Goal: Information Seeking & Learning: Learn about a topic

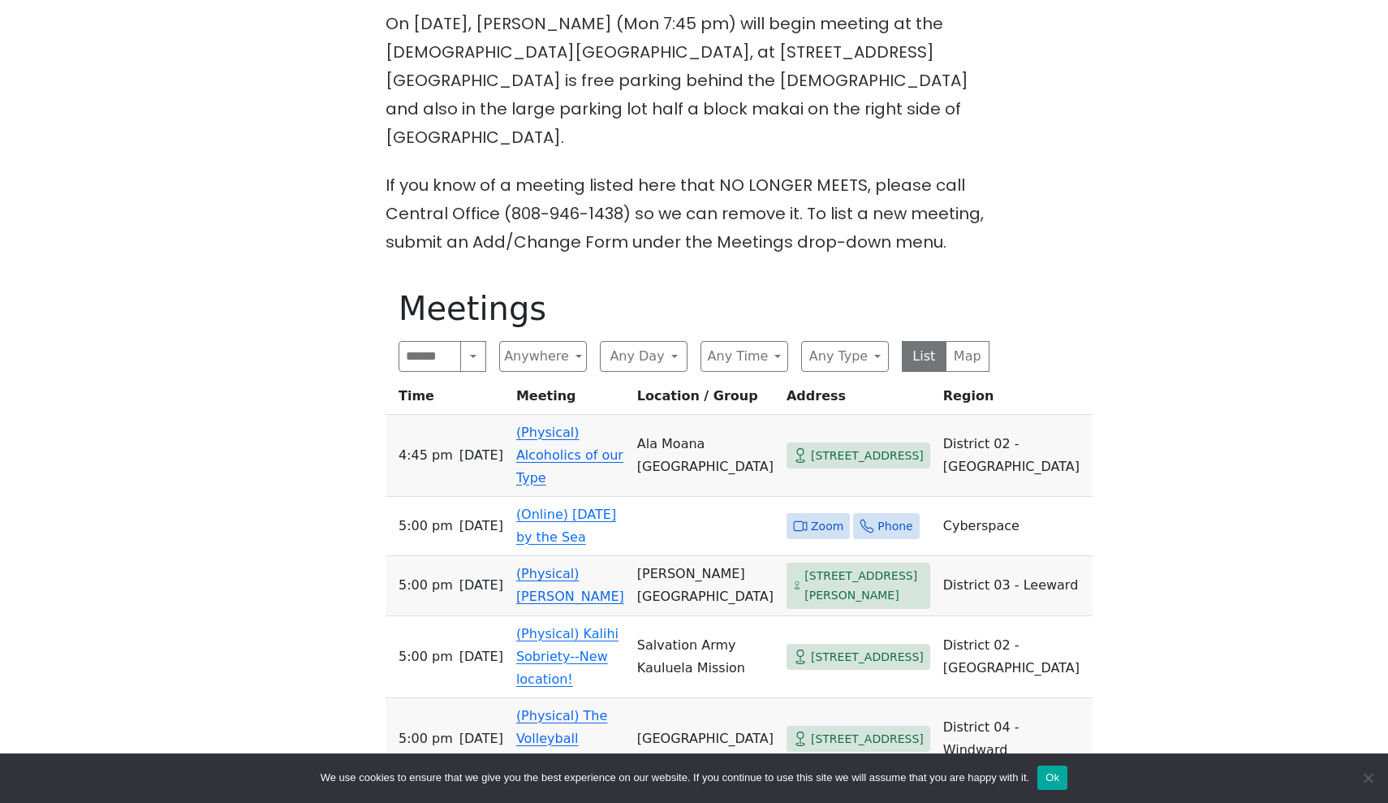
scroll to position [727, 0]
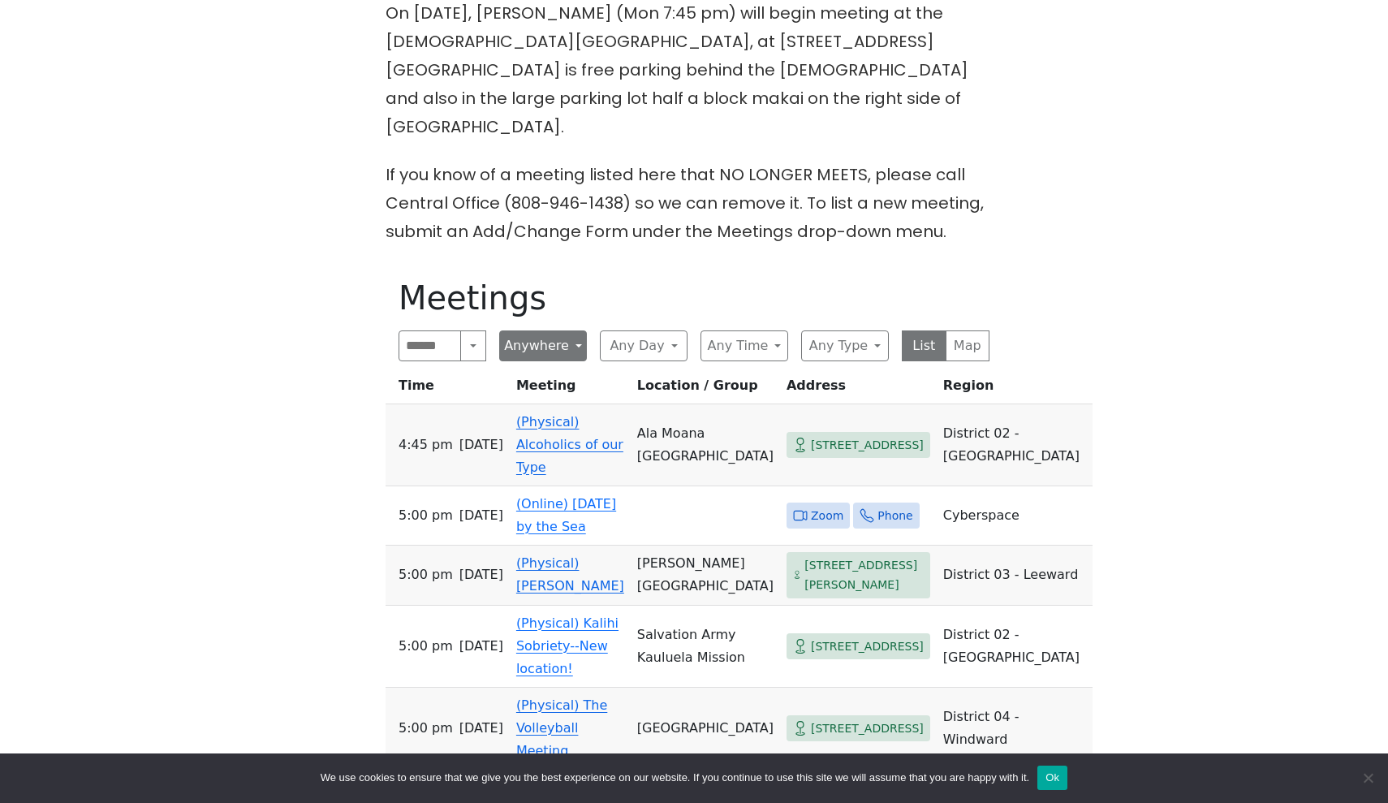
click at [559, 330] on button "Anywhere" at bounding box center [543, 345] width 88 height 31
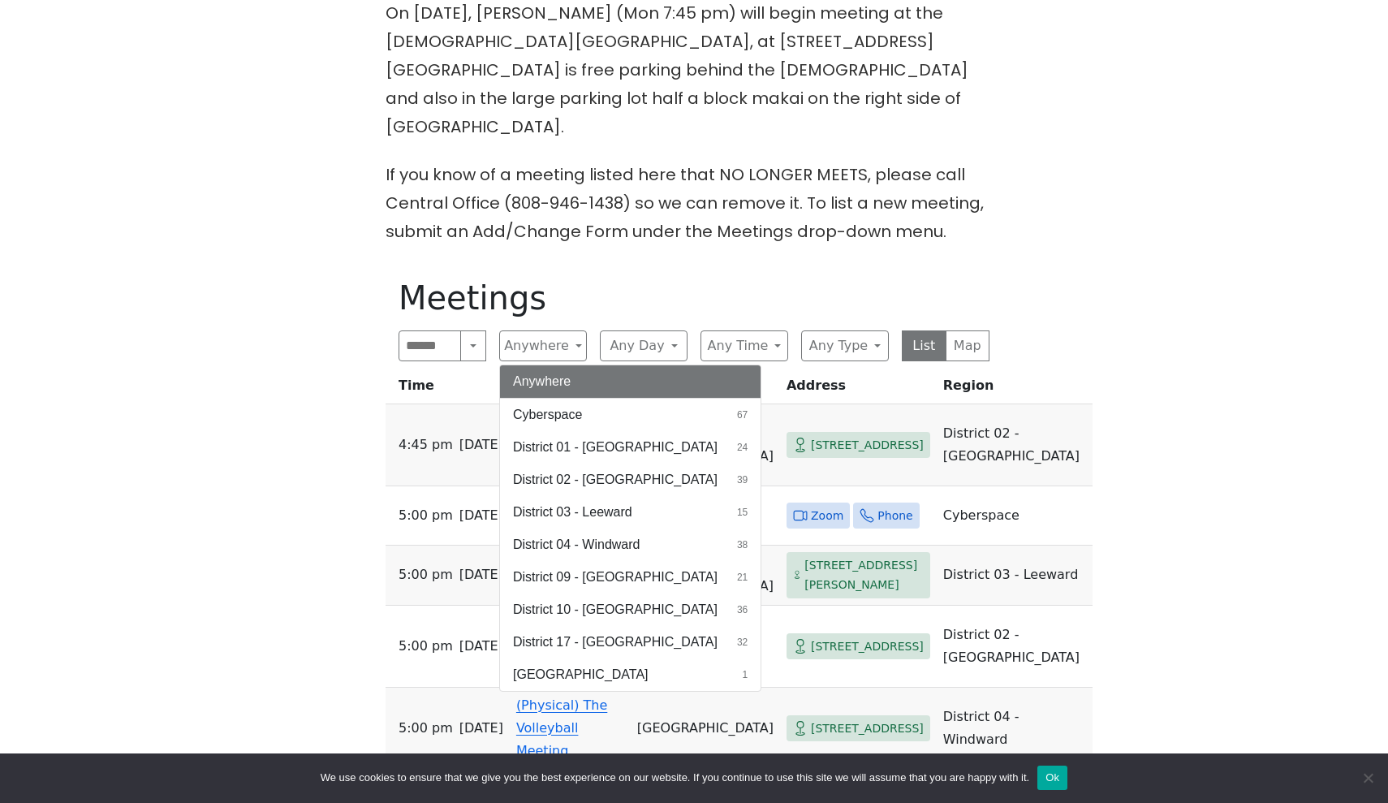
click at [1275, 154] on div "The Pioneer Group (Tues, 6:30, inside the Women’s Bld. at [DEMOGRAPHIC_DATA]) i…" at bounding box center [694, 474] width 1249 height 1313
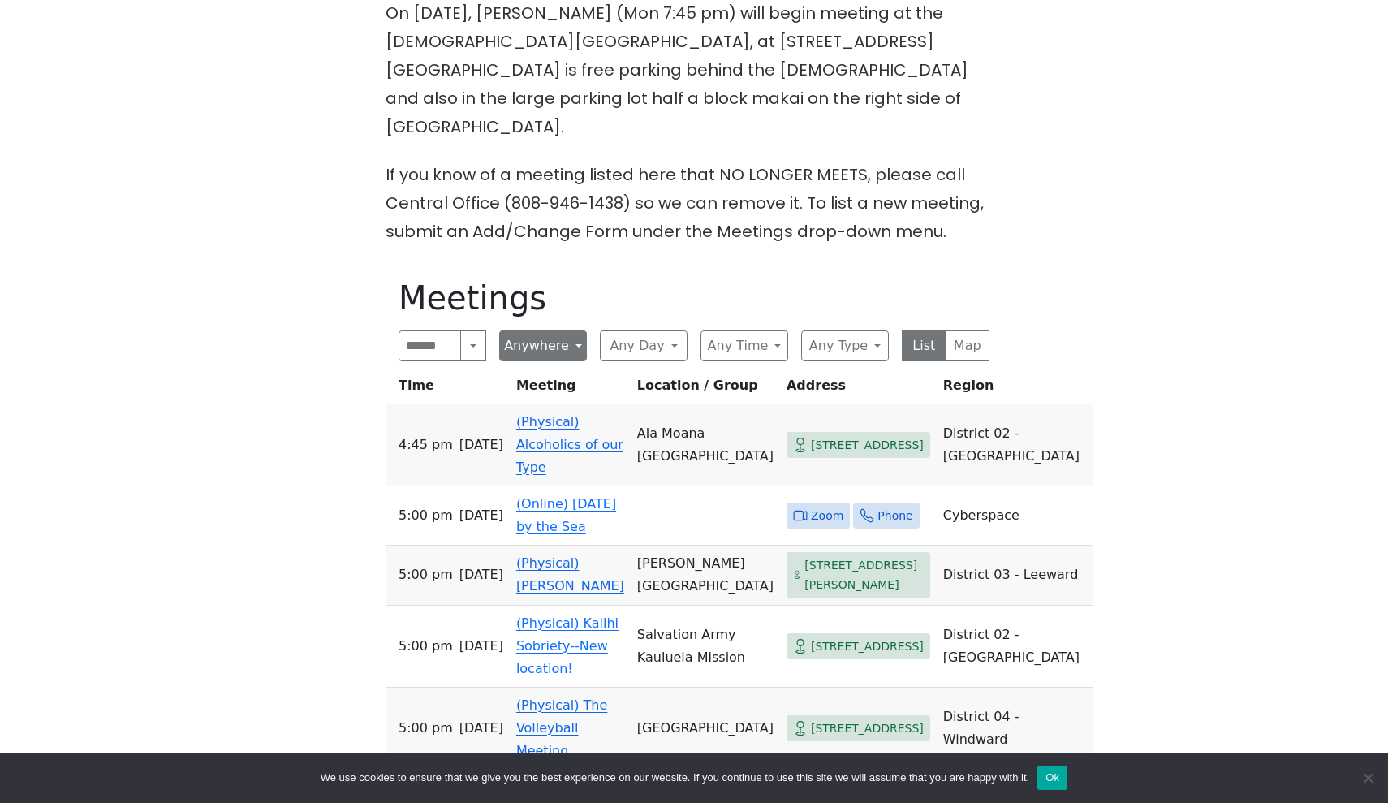
click at [559, 330] on button "Anywhere" at bounding box center [543, 345] width 88 height 31
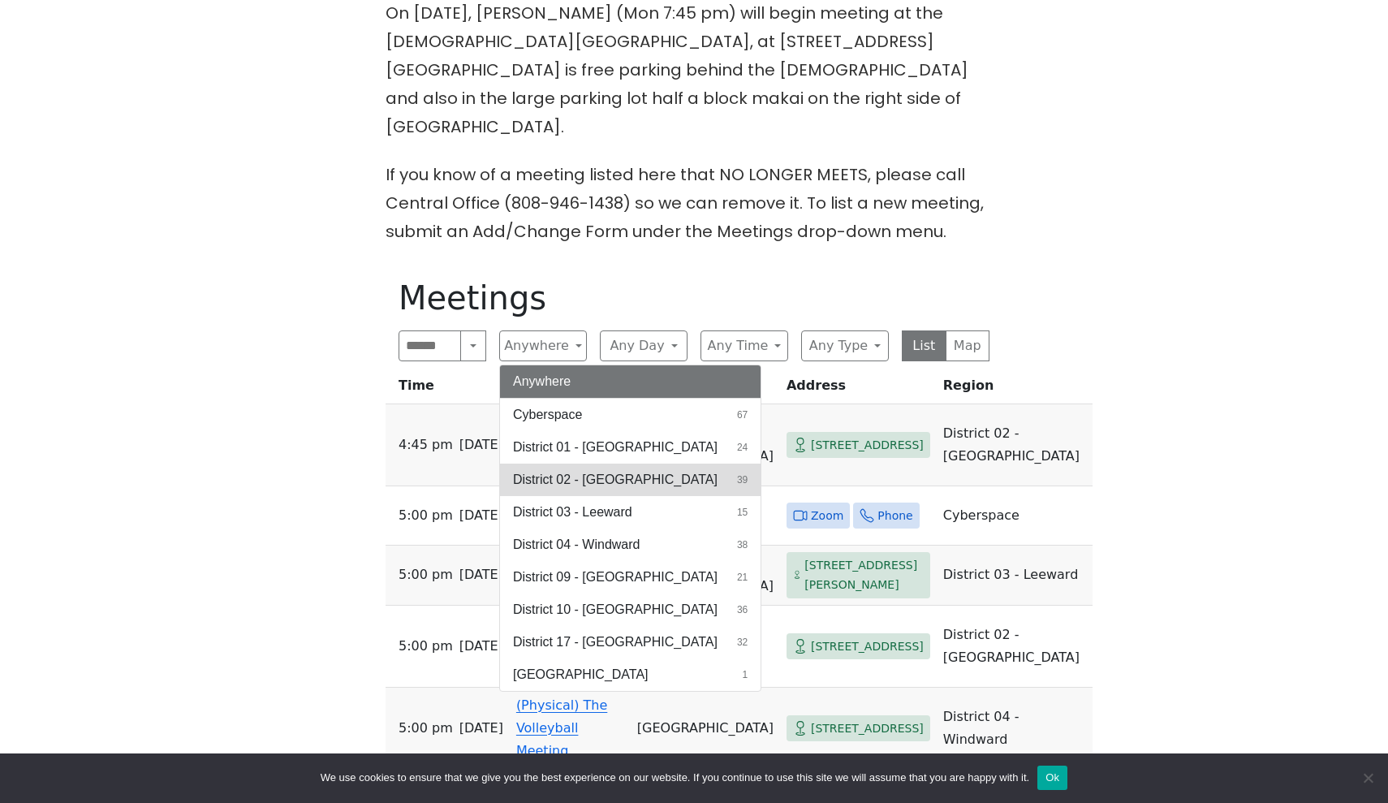
click at [648, 464] on button "District 02 - [GEOGRAPHIC_DATA] 39" at bounding box center [630, 480] width 261 height 32
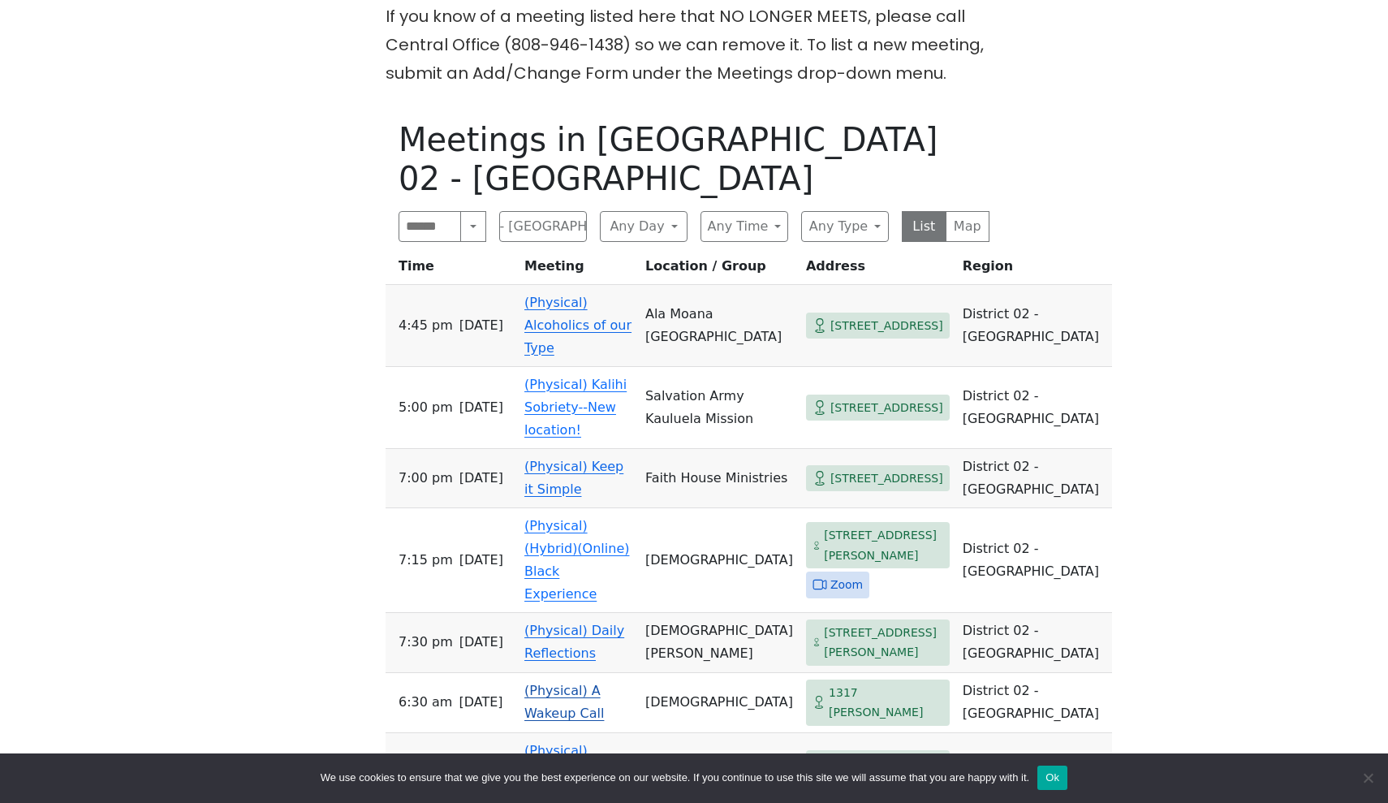
scroll to position [886, 0]
click at [567, 210] on button "District 02 - [GEOGRAPHIC_DATA]" at bounding box center [543, 225] width 88 height 31
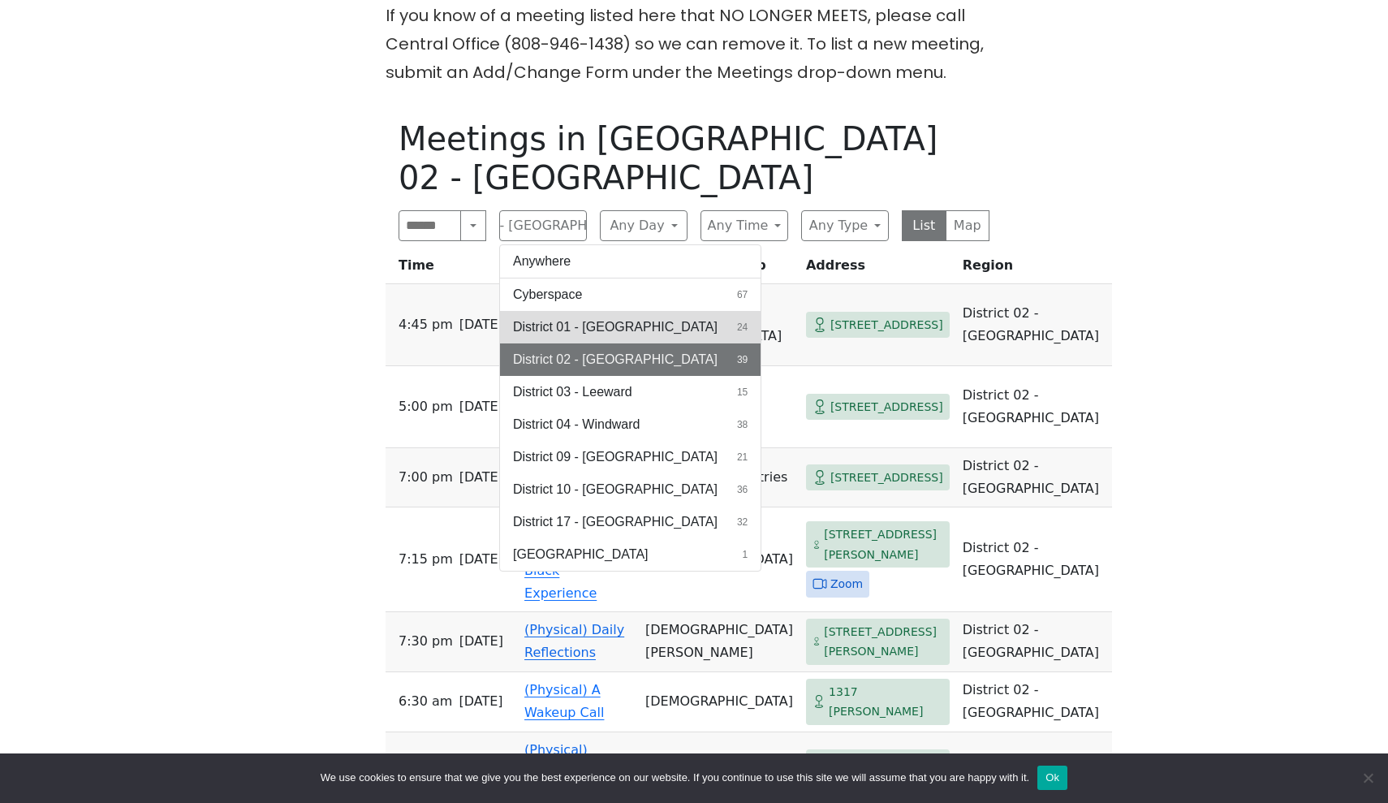
click at [598, 317] on span "District 01 - [GEOGRAPHIC_DATA]" at bounding box center [615, 326] width 205 height 19
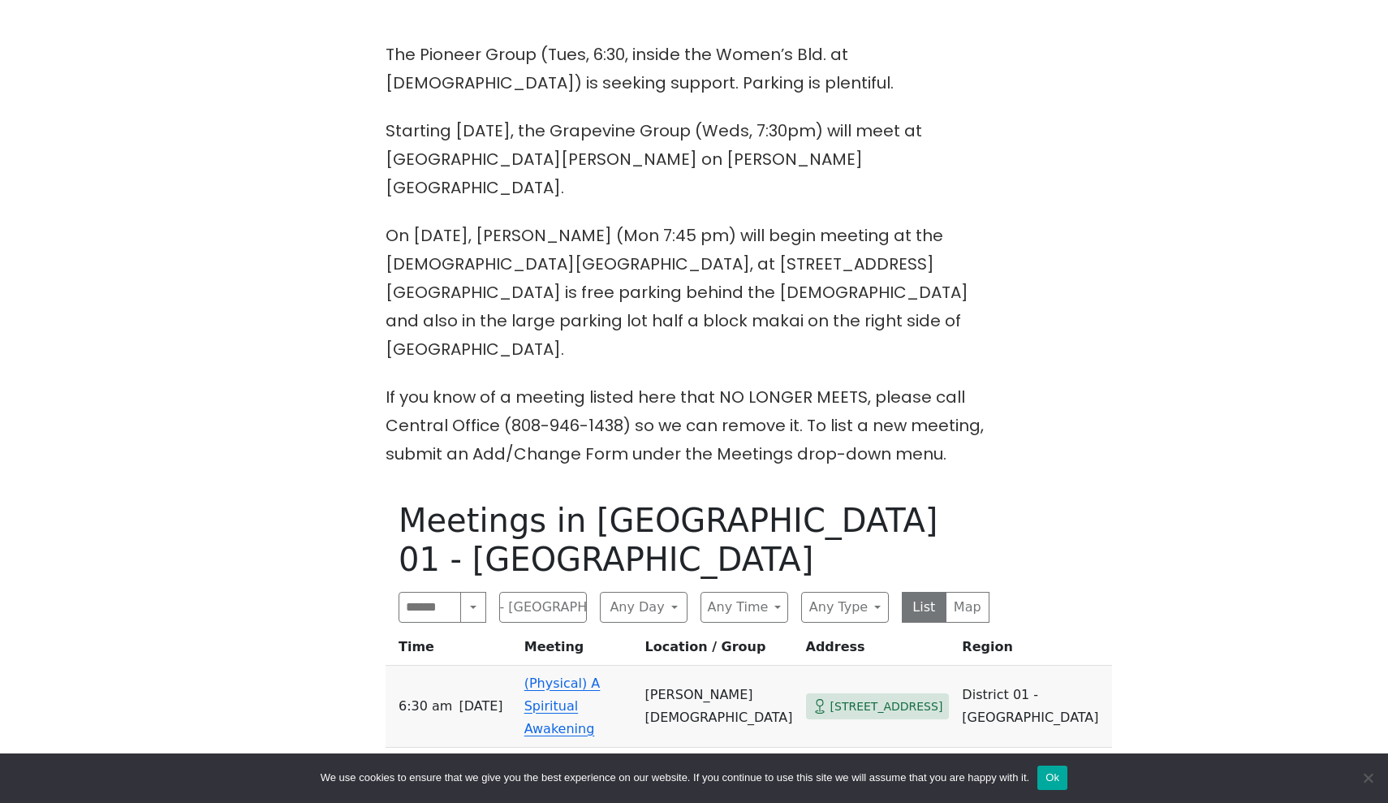
scroll to position [83, 0]
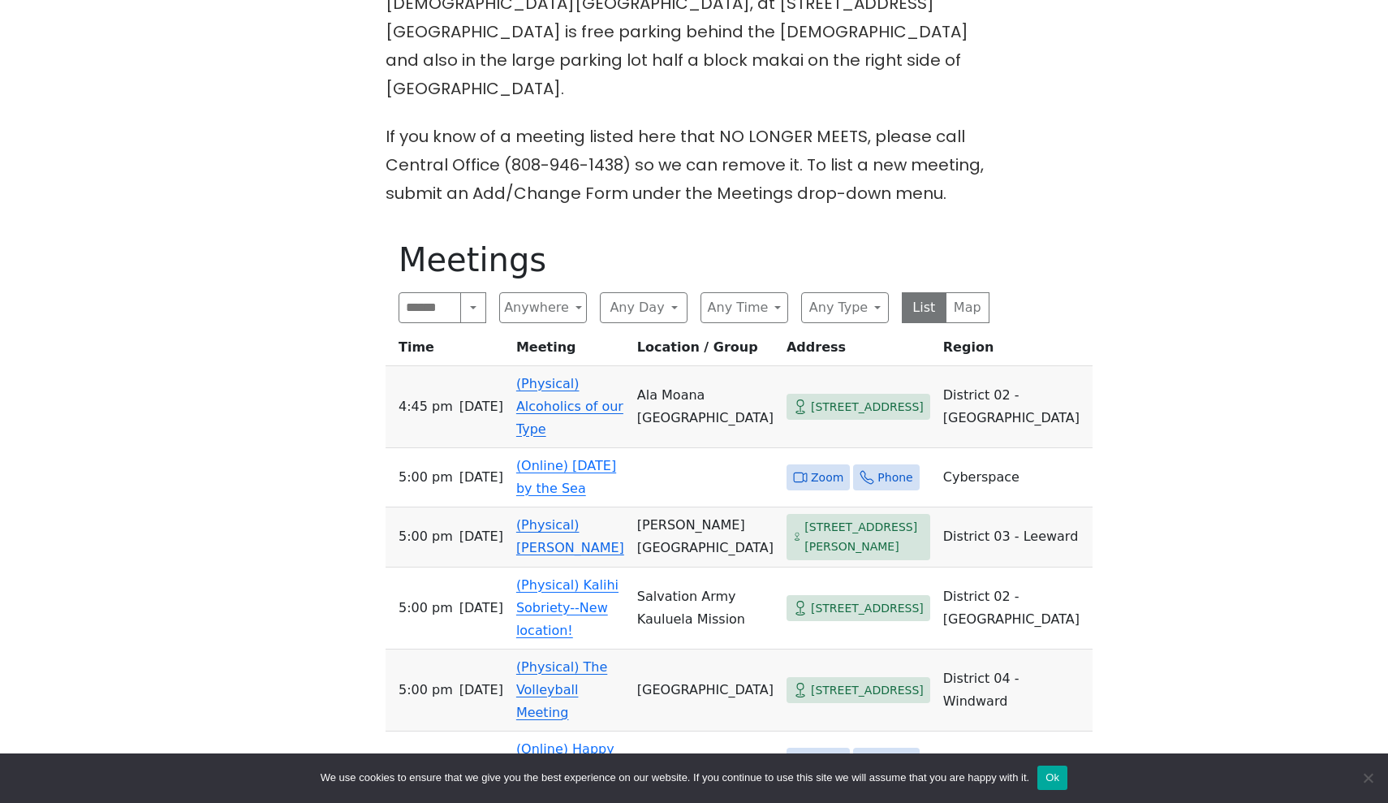
scroll to position [804, 0]
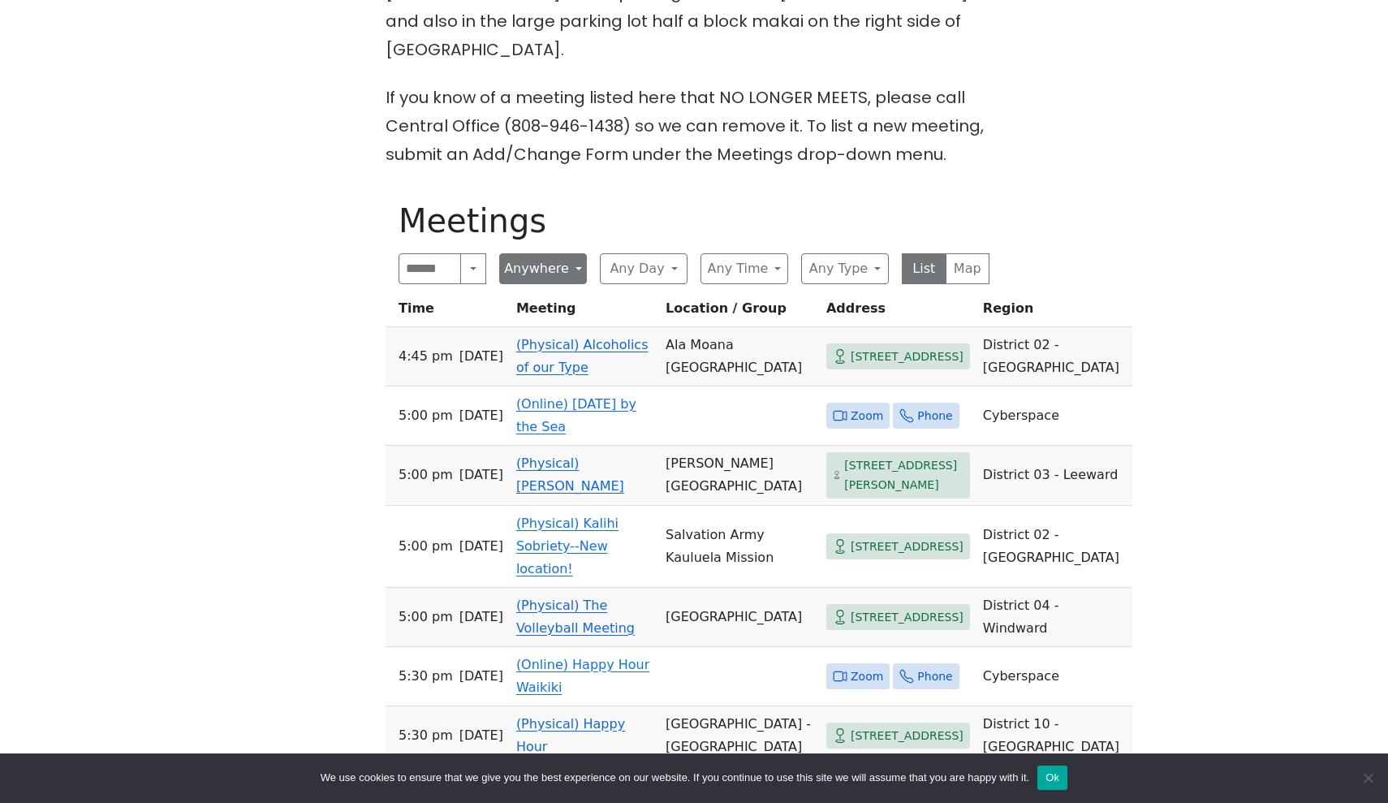
click at [563, 253] on button "Anywhere" at bounding box center [543, 268] width 88 height 31
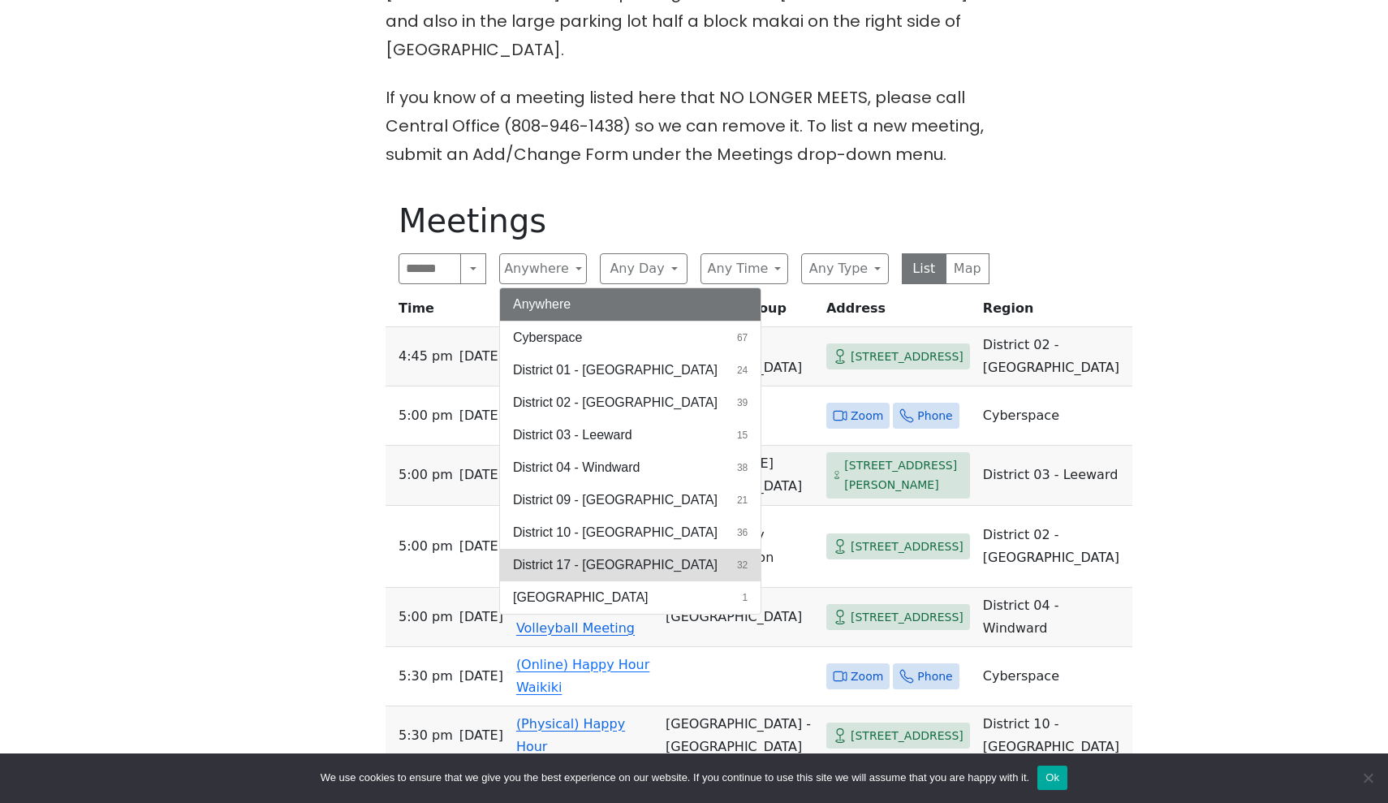
click at [581, 555] on span "District 17 - [GEOGRAPHIC_DATA]" at bounding box center [615, 564] width 205 height 19
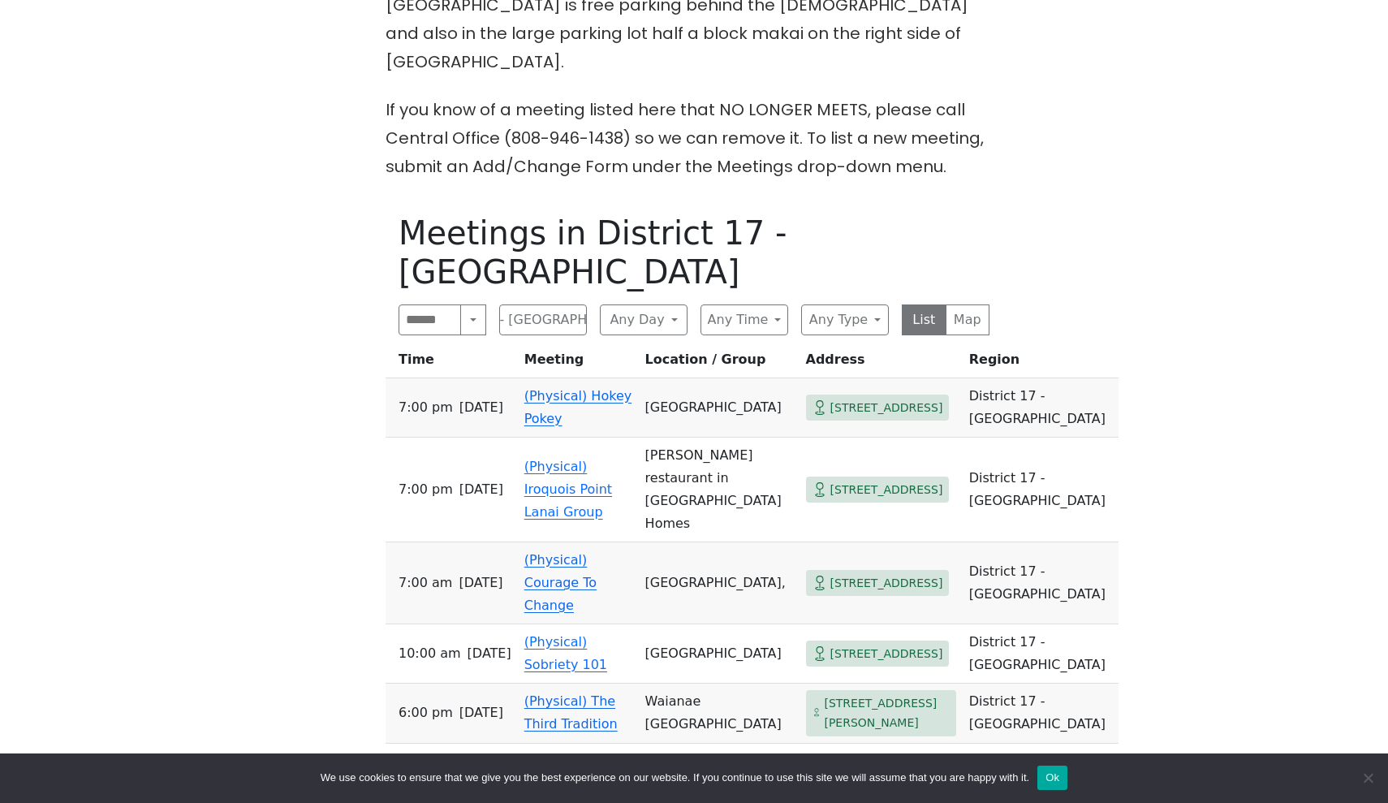
scroll to position [796, 0]
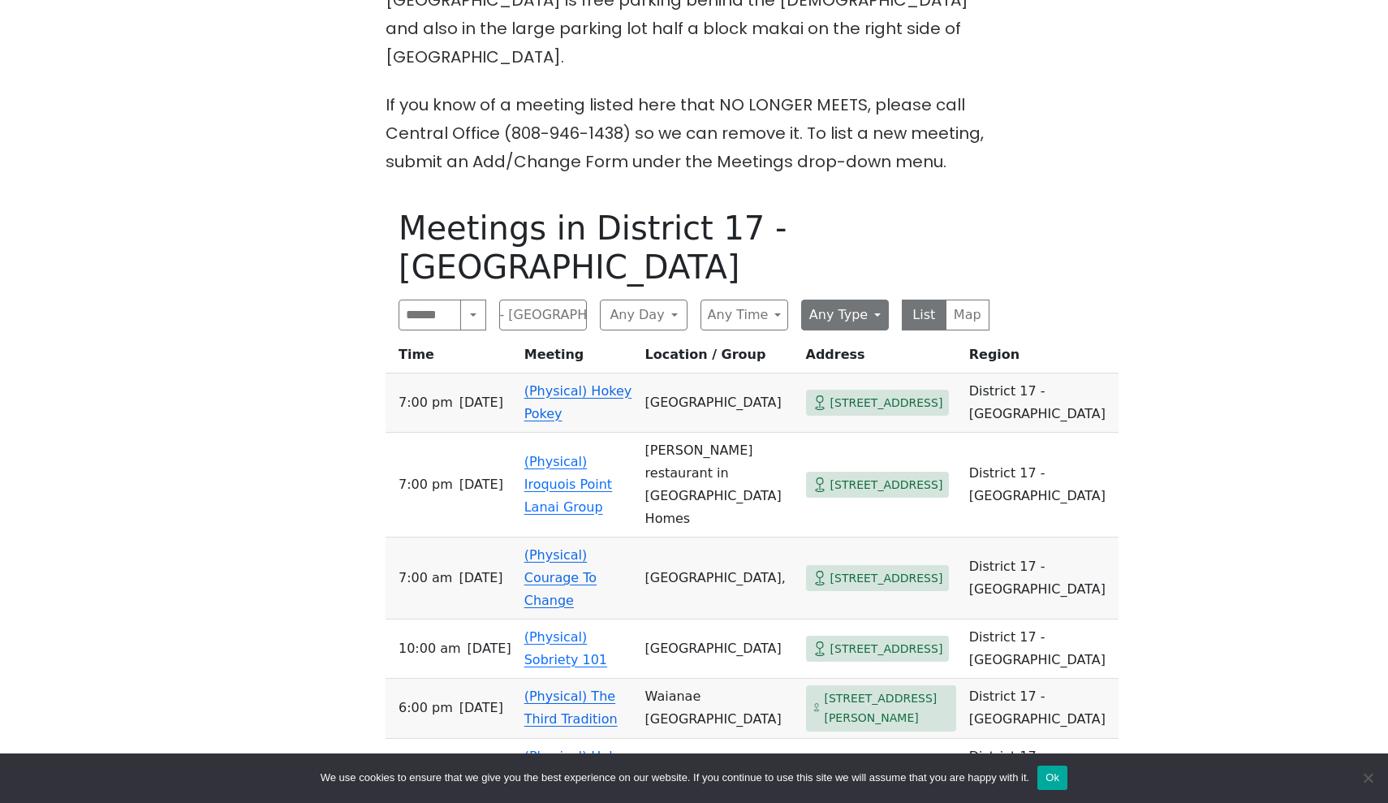
click at [843, 300] on button "Any Type" at bounding box center [845, 315] width 88 height 31
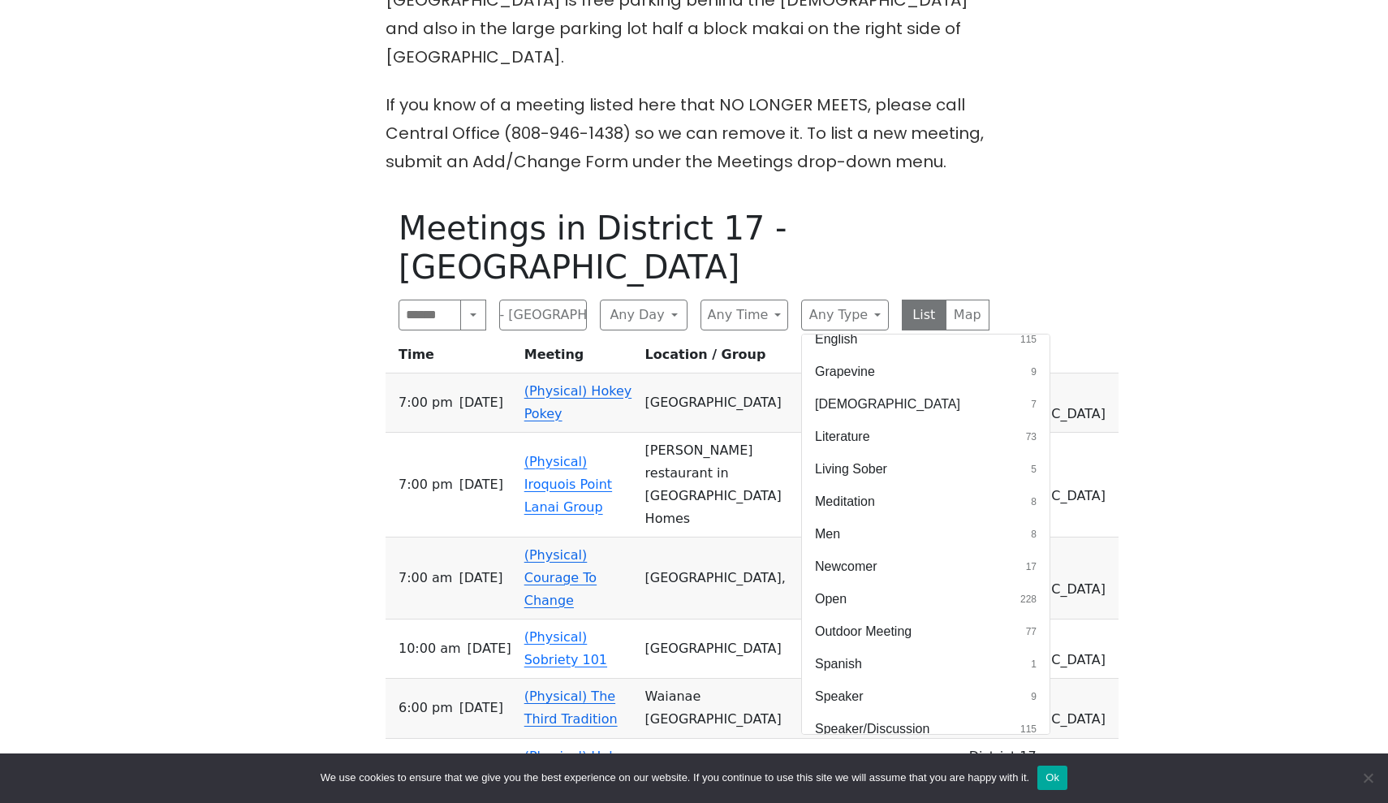
scroll to position [410, 0]
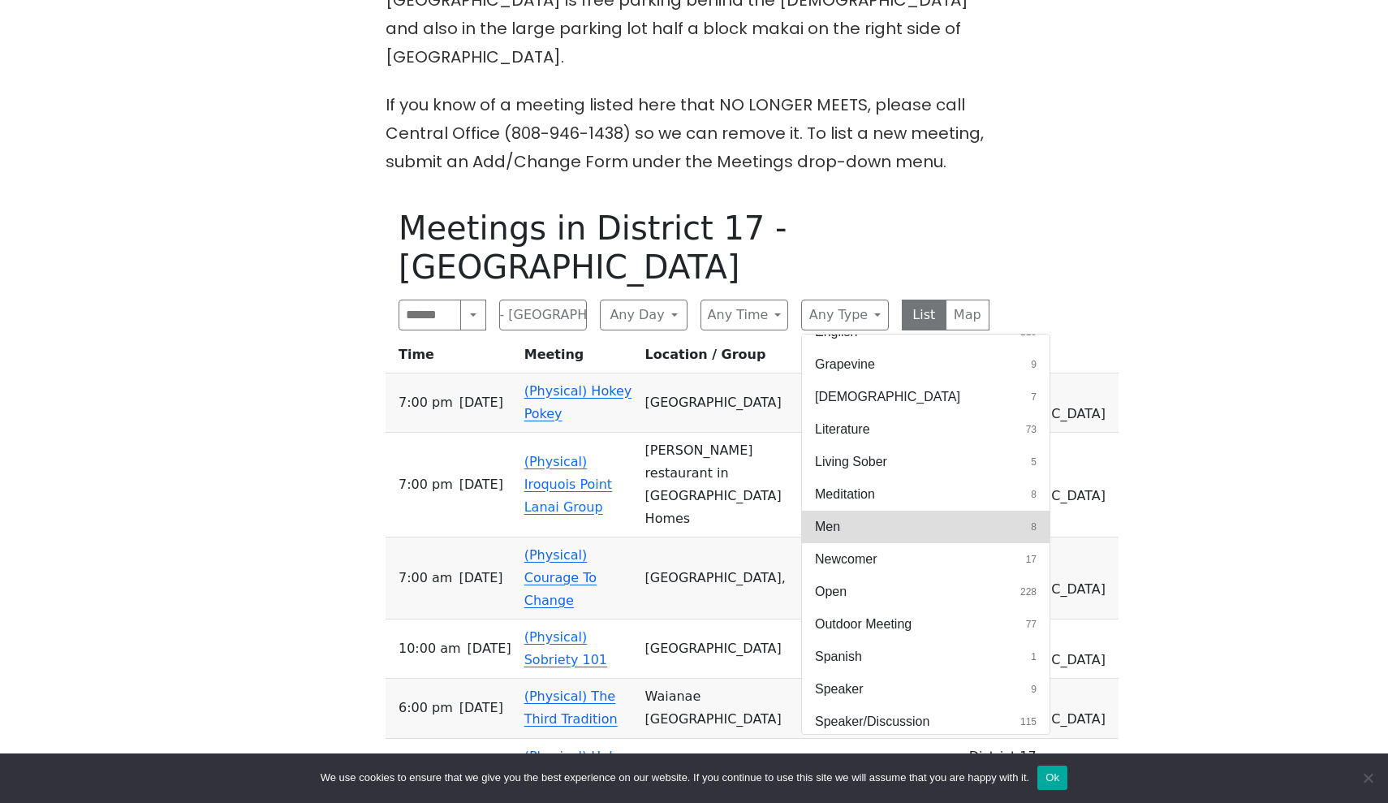
click at [852, 511] on button "Men 8" at bounding box center [926, 527] width 248 height 32
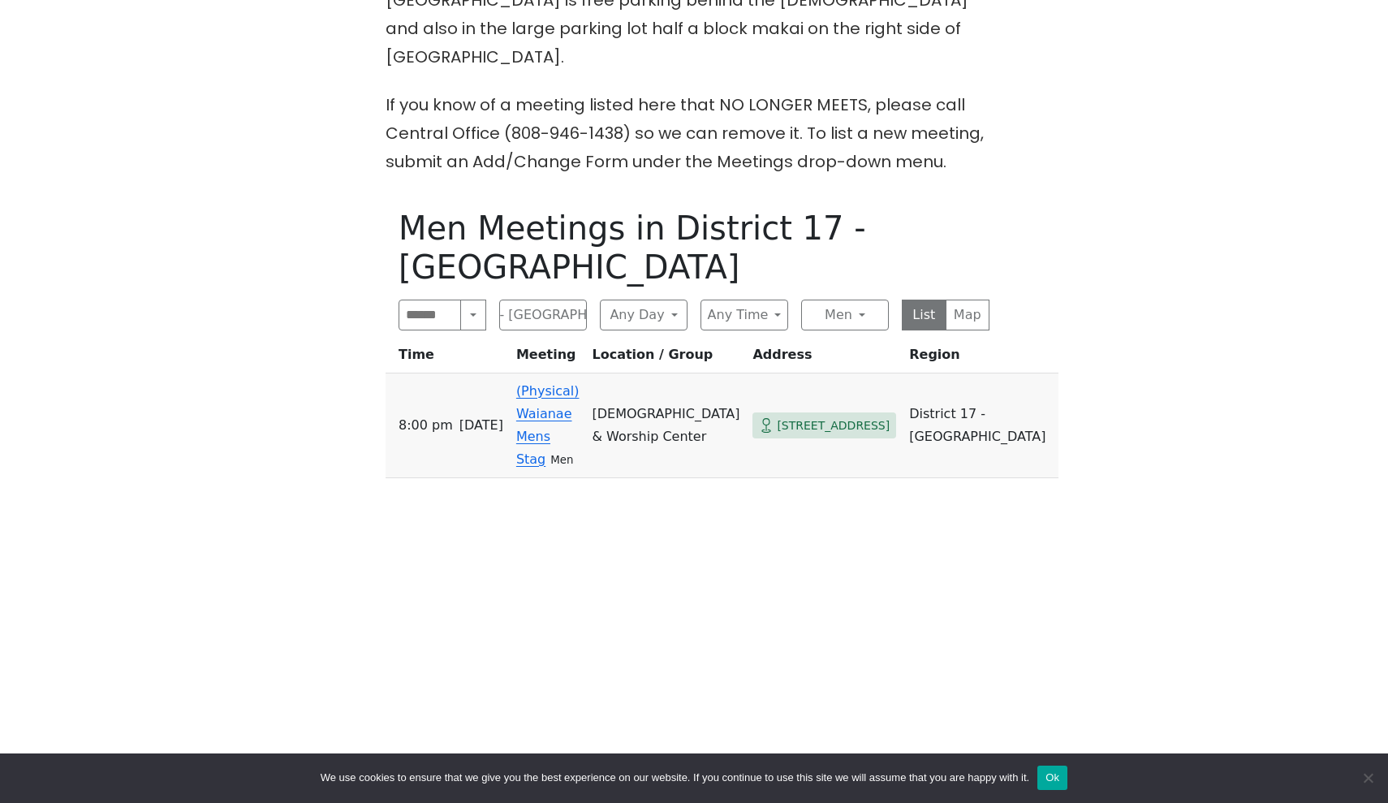
click at [774, 462] on div "Men Meetings in District 17 - Waianae Search Near Location Near Me District 17 …" at bounding box center [694, 573] width 617 height 754
click at [580, 383] on link "(Physical) Waianae Mens Stag" at bounding box center [547, 425] width 63 height 84
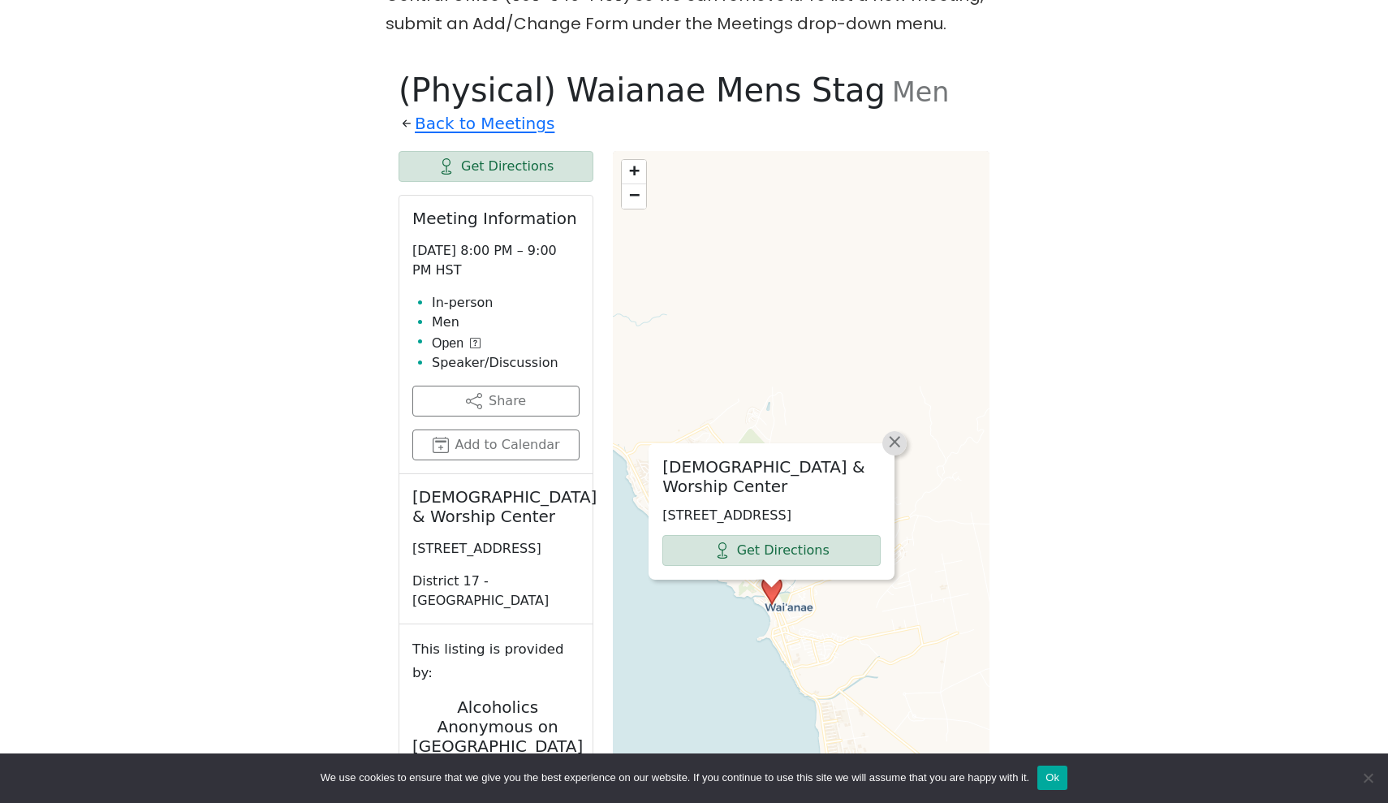
click at [895, 432] on span "×" at bounding box center [895, 441] width 16 height 19
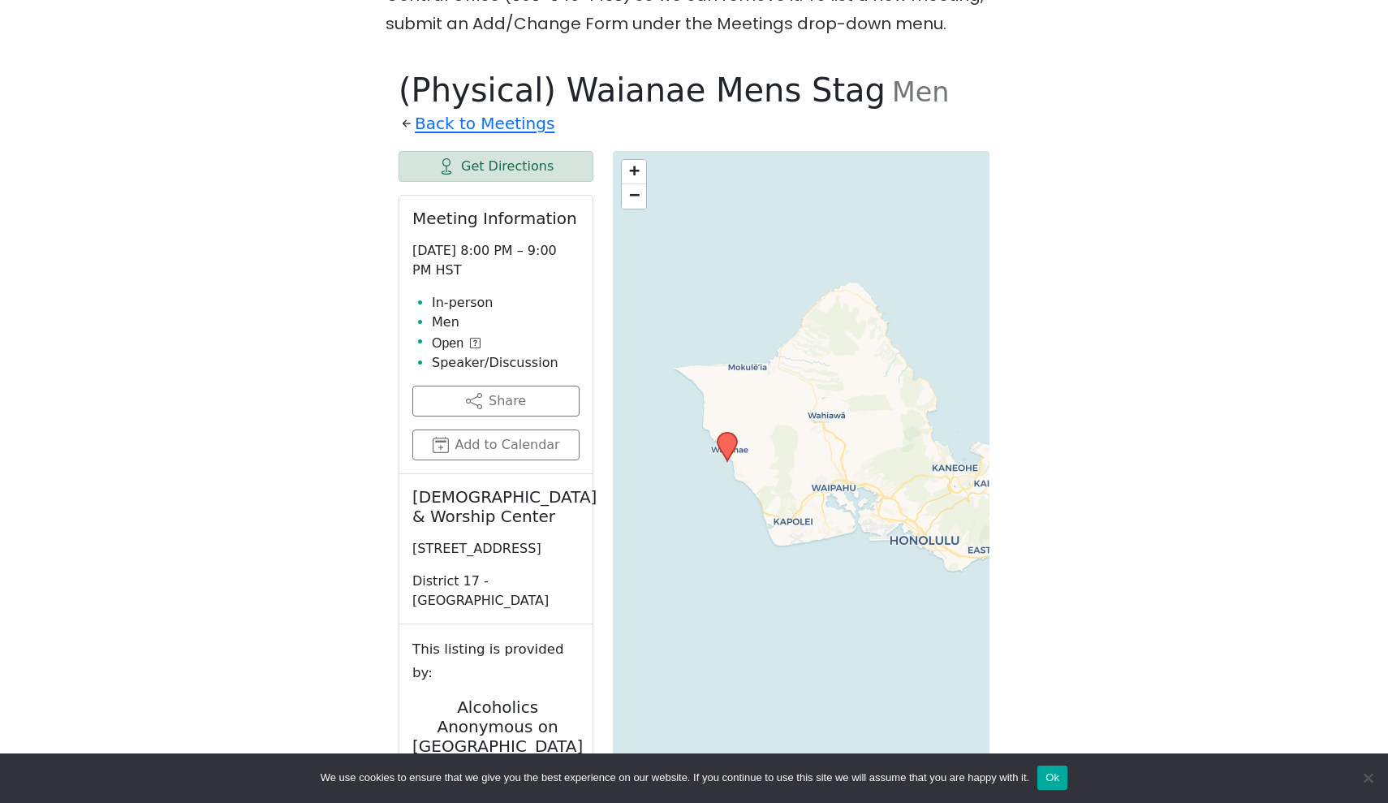
drag, startPoint x: 805, startPoint y: 506, endPoint x: 742, endPoint y: 447, distance: 86.7
click at [742, 447] on div "+ − Leaflet | © OpenStreetMap contributors © CARTO" at bounding box center [801, 520] width 377 height 739
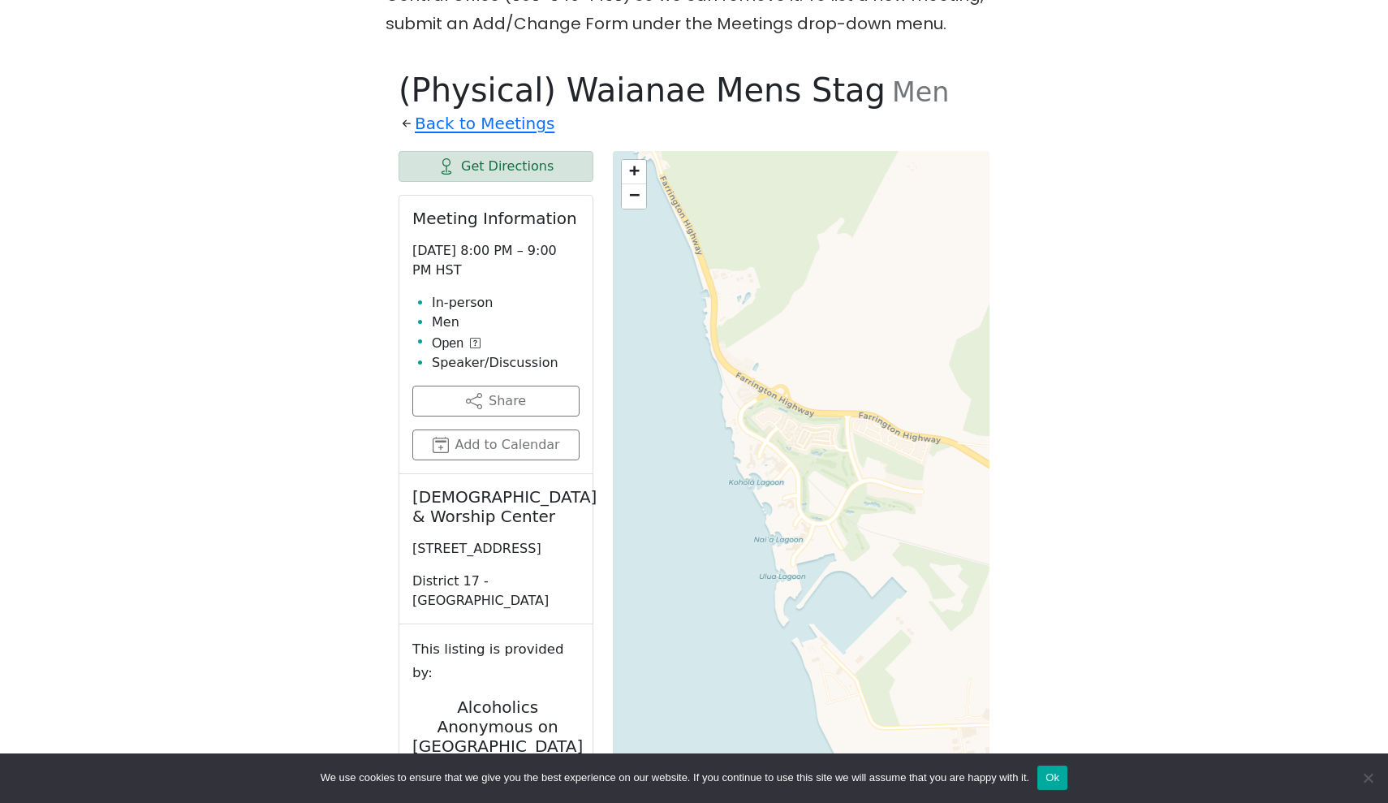
drag, startPoint x: 723, startPoint y: 507, endPoint x: 942, endPoint y: 438, distance: 230.1
click at [942, 438] on div "+ − Leaflet | © OpenStreetMap contributors © CARTO" at bounding box center [801, 520] width 377 height 739
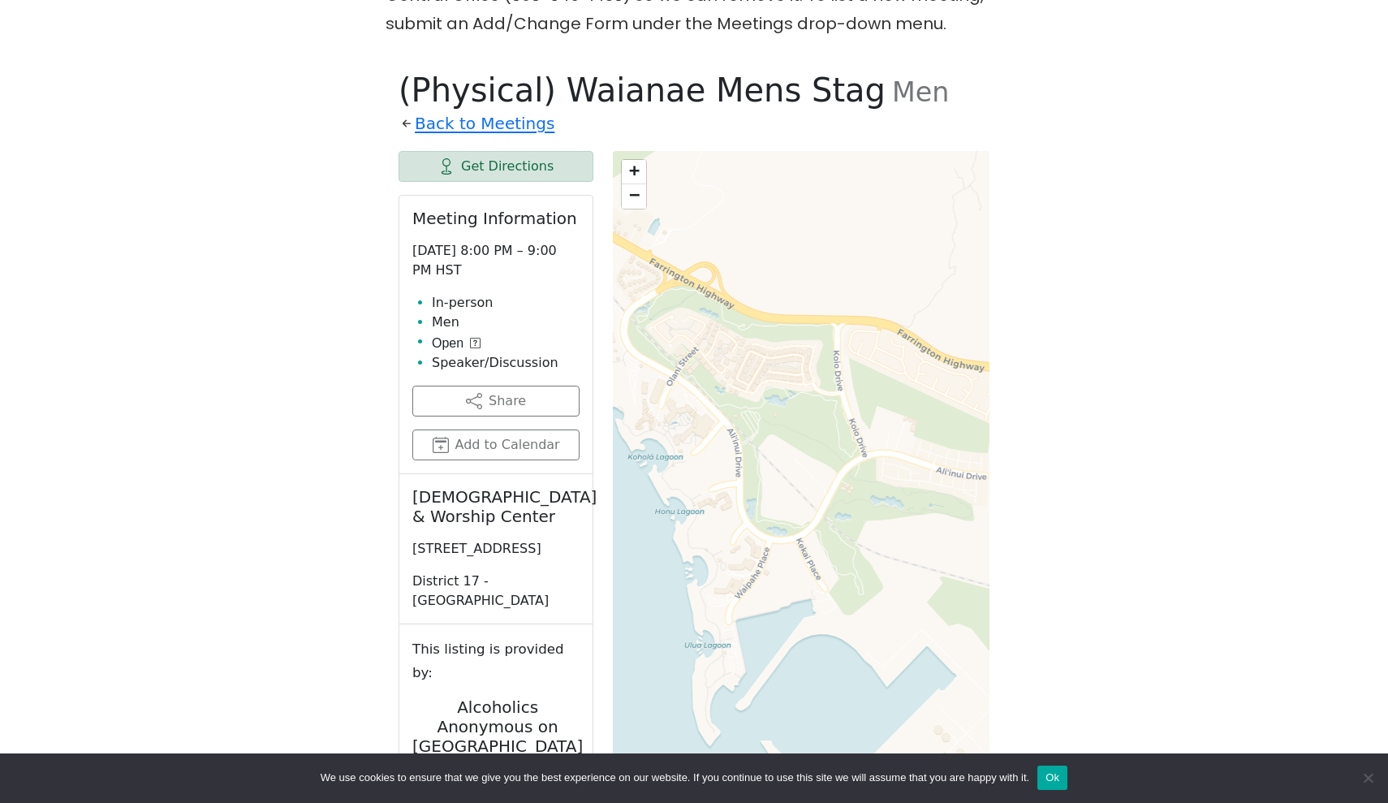
click at [630, 184] on span "−" at bounding box center [634, 194] width 11 height 20
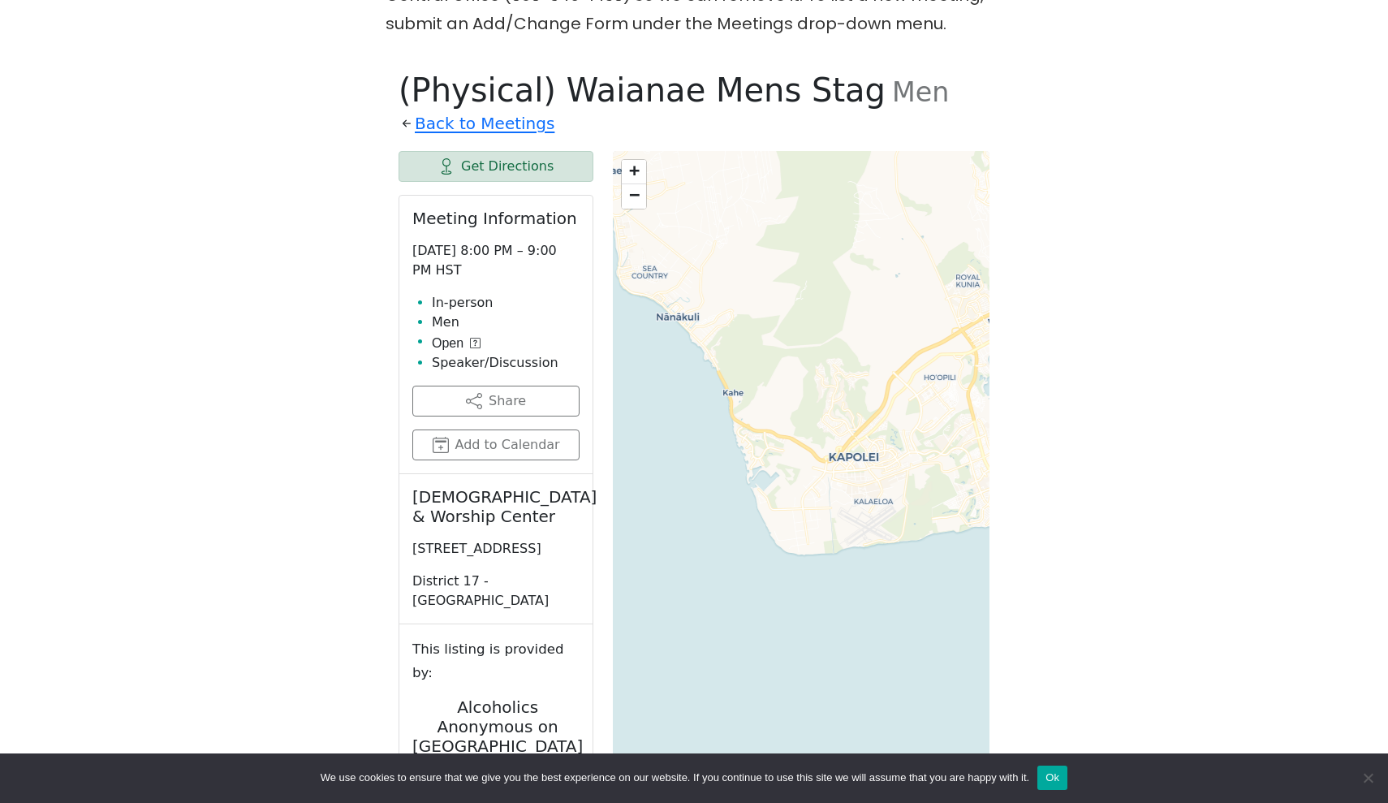
click at [641, 184] on link "−" at bounding box center [634, 196] width 24 height 24
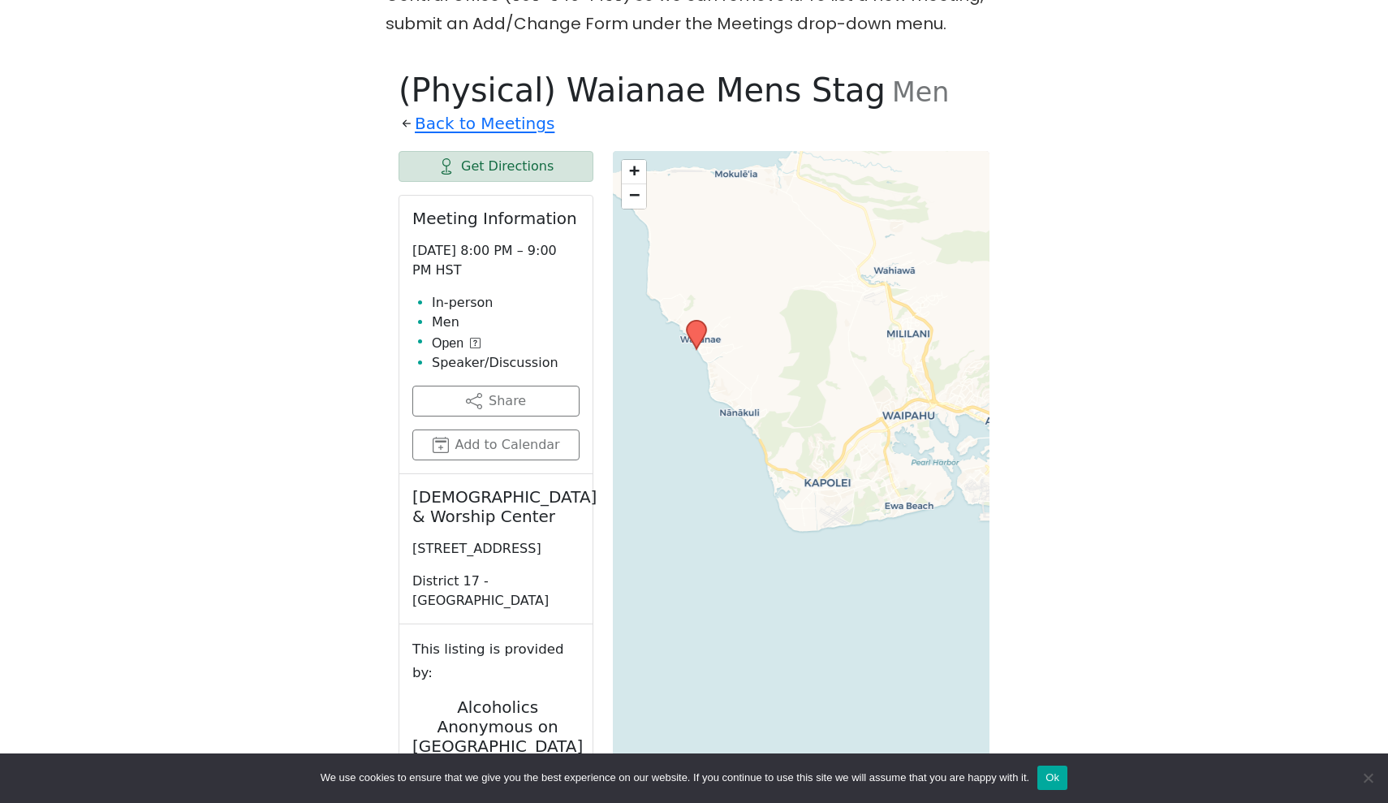
scroll to position [796, 0]
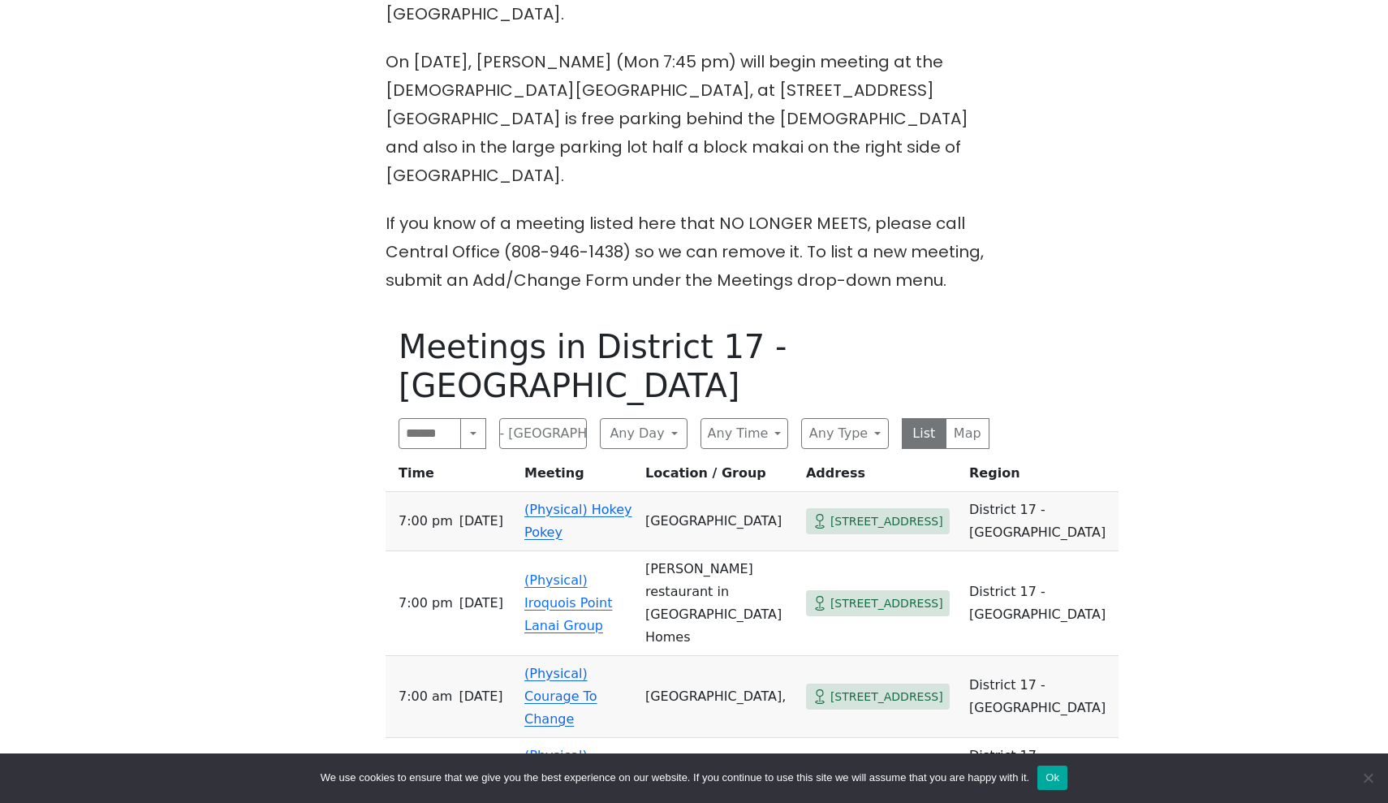
scroll to position [681, 0]
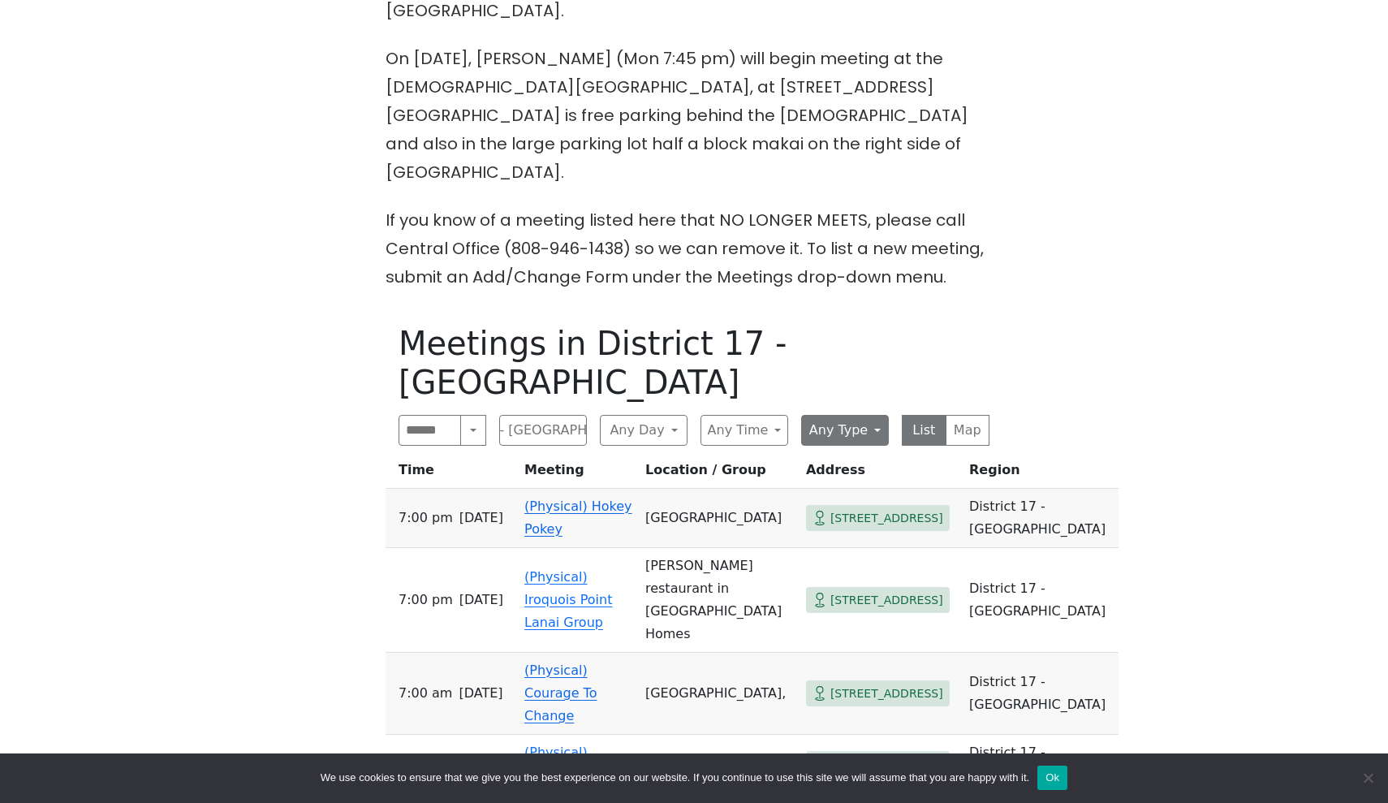
click at [838, 415] on button "Any Type" at bounding box center [845, 430] width 88 height 31
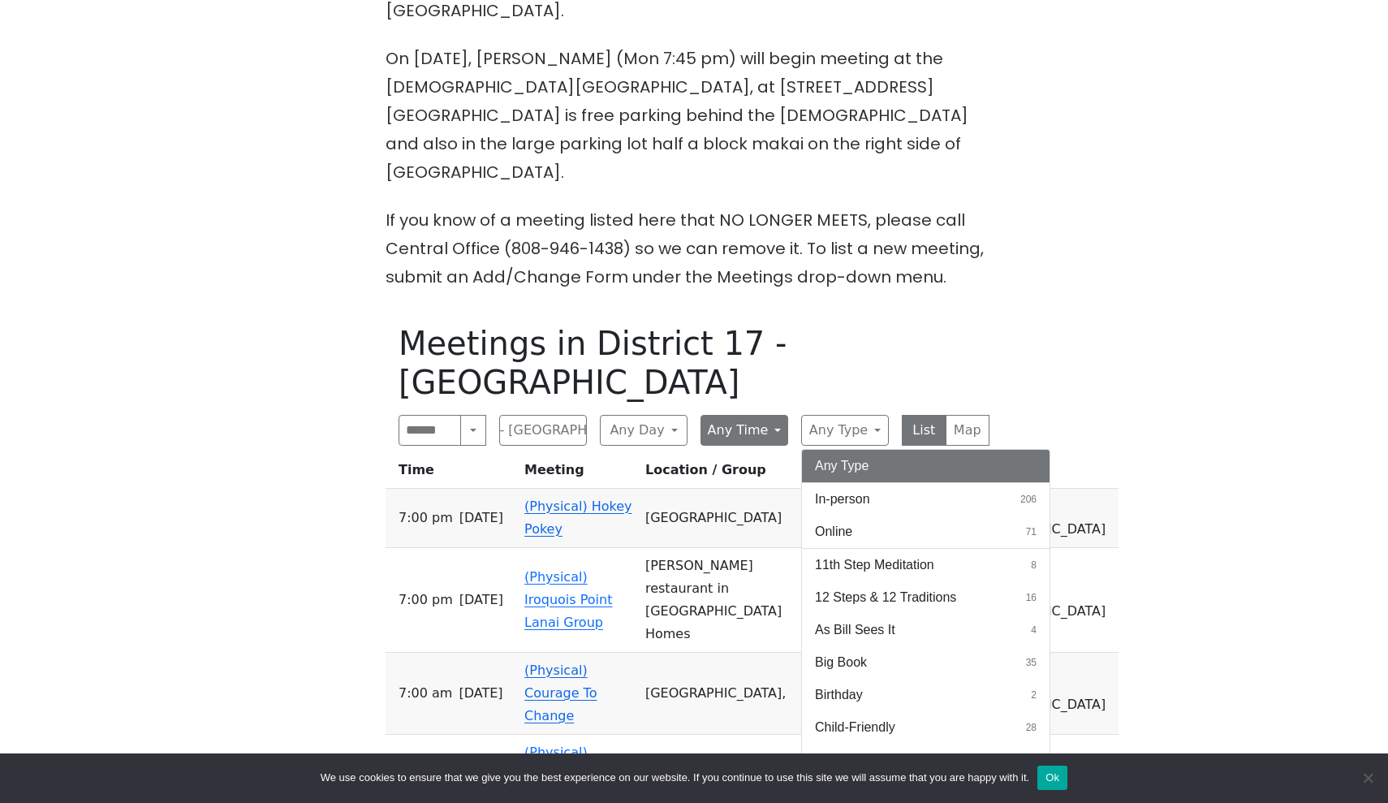
click at [779, 415] on button "Any Time" at bounding box center [745, 430] width 88 height 31
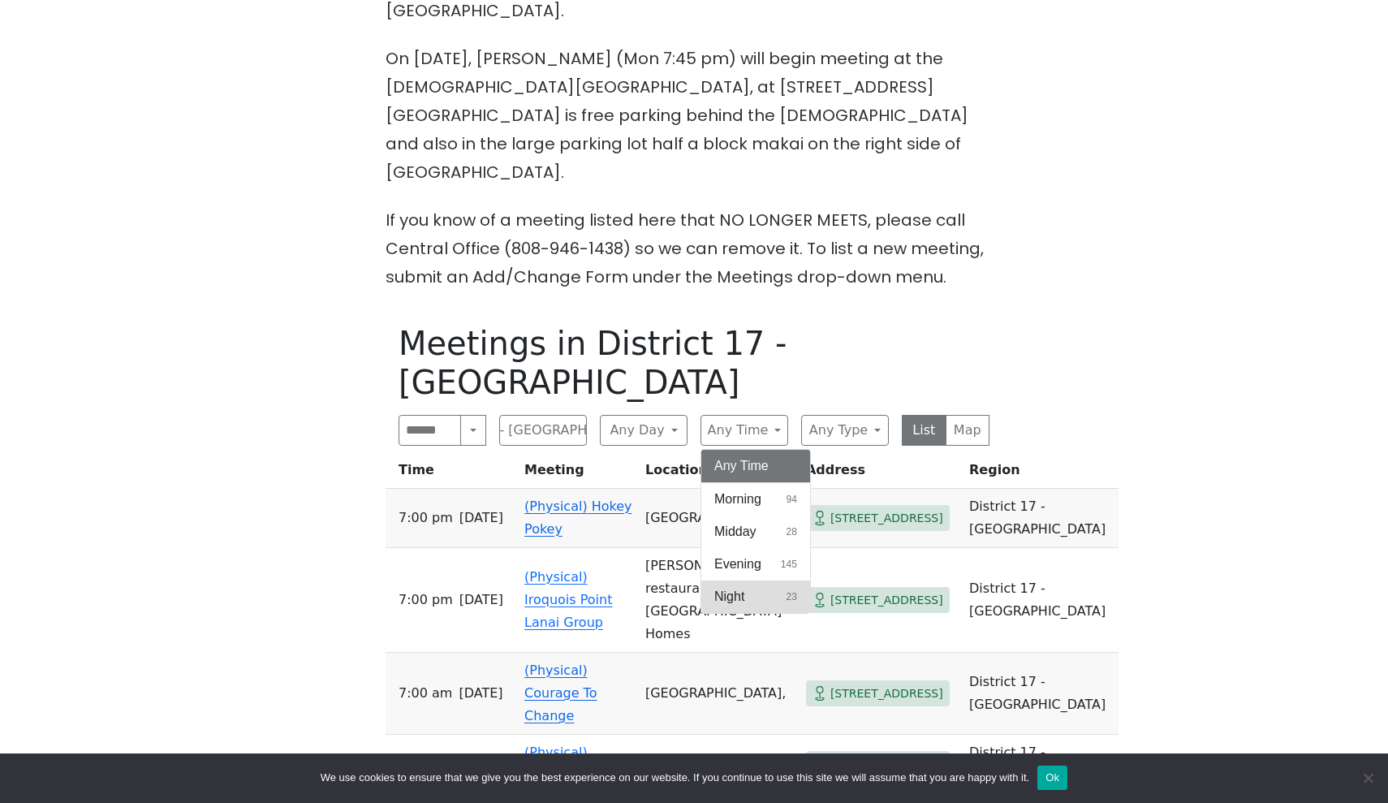
click at [725, 587] on span "Night" at bounding box center [729, 596] width 30 height 19
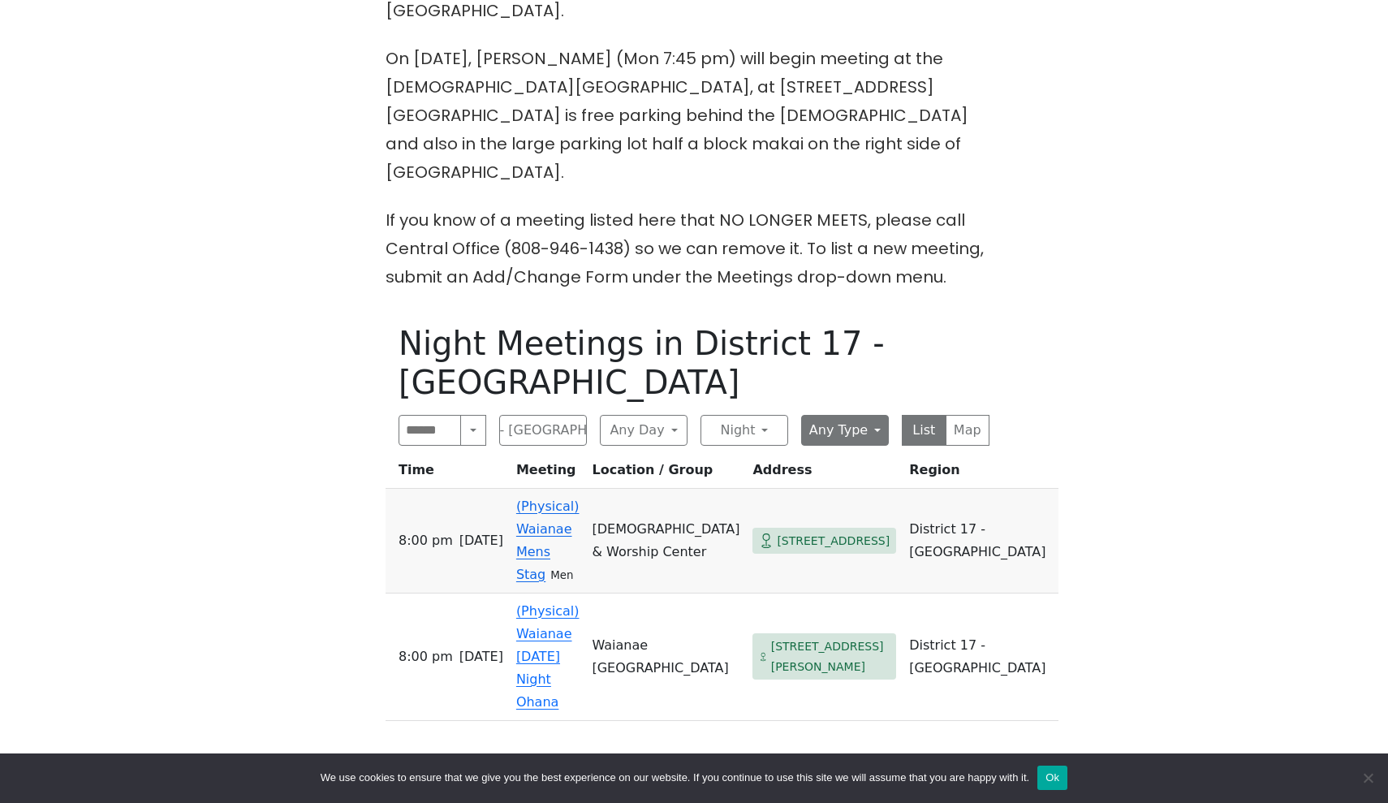
click at [851, 415] on button "Any Type" at bounding box center [845, 430] width 88 height 31
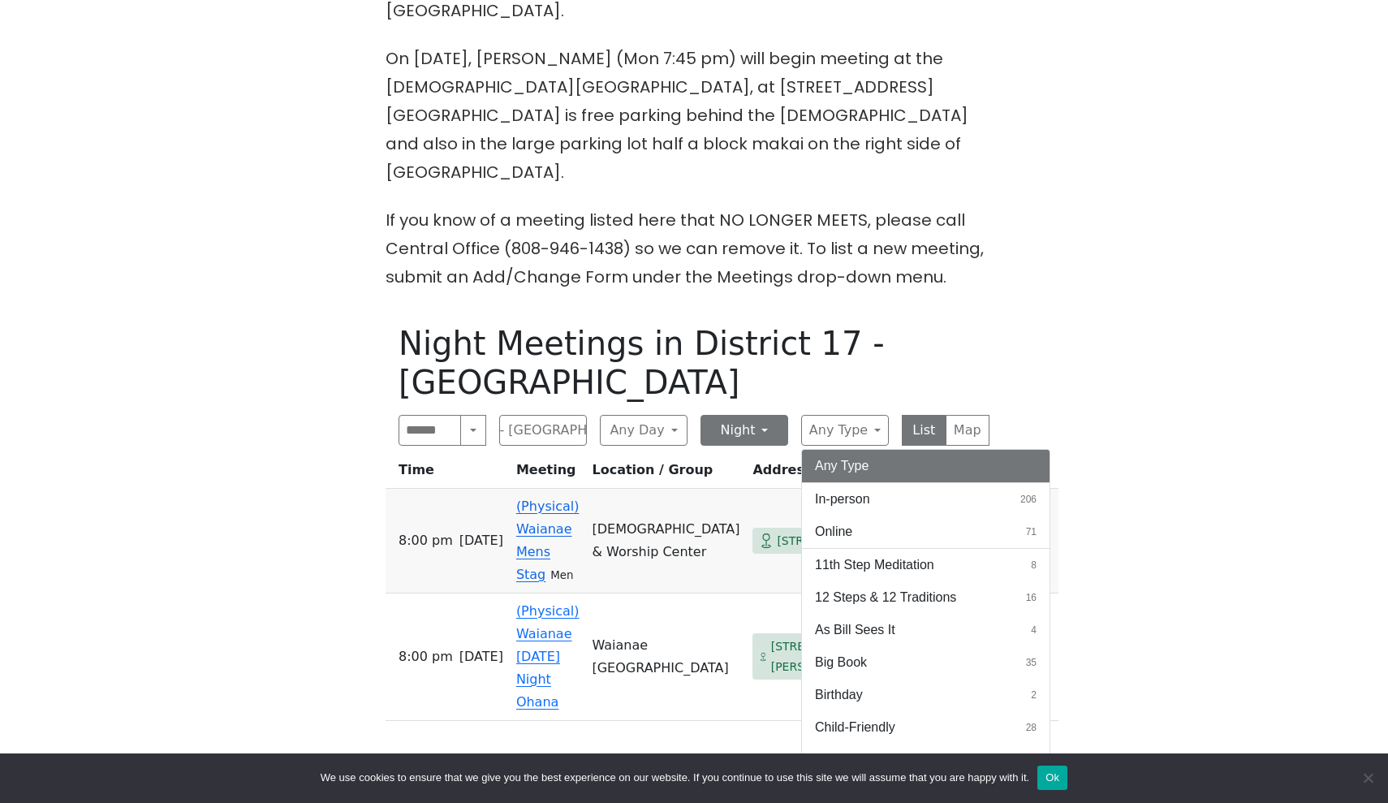
click at [749, 415] on button "Night" at bounding box center [745, 430] width 88 height 31
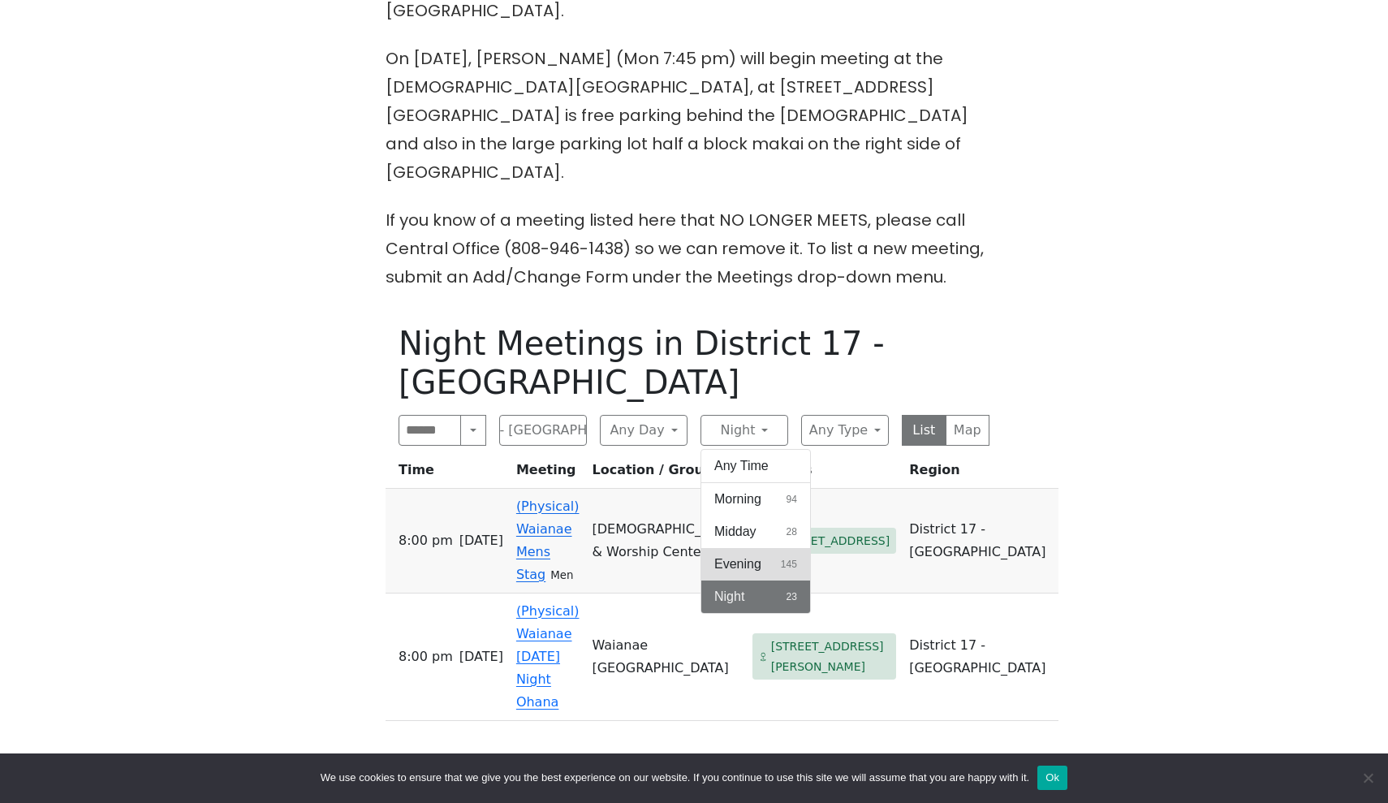
click at [723, 554] on span "Evening" at bounding box center [737, 563] width 47 height 19
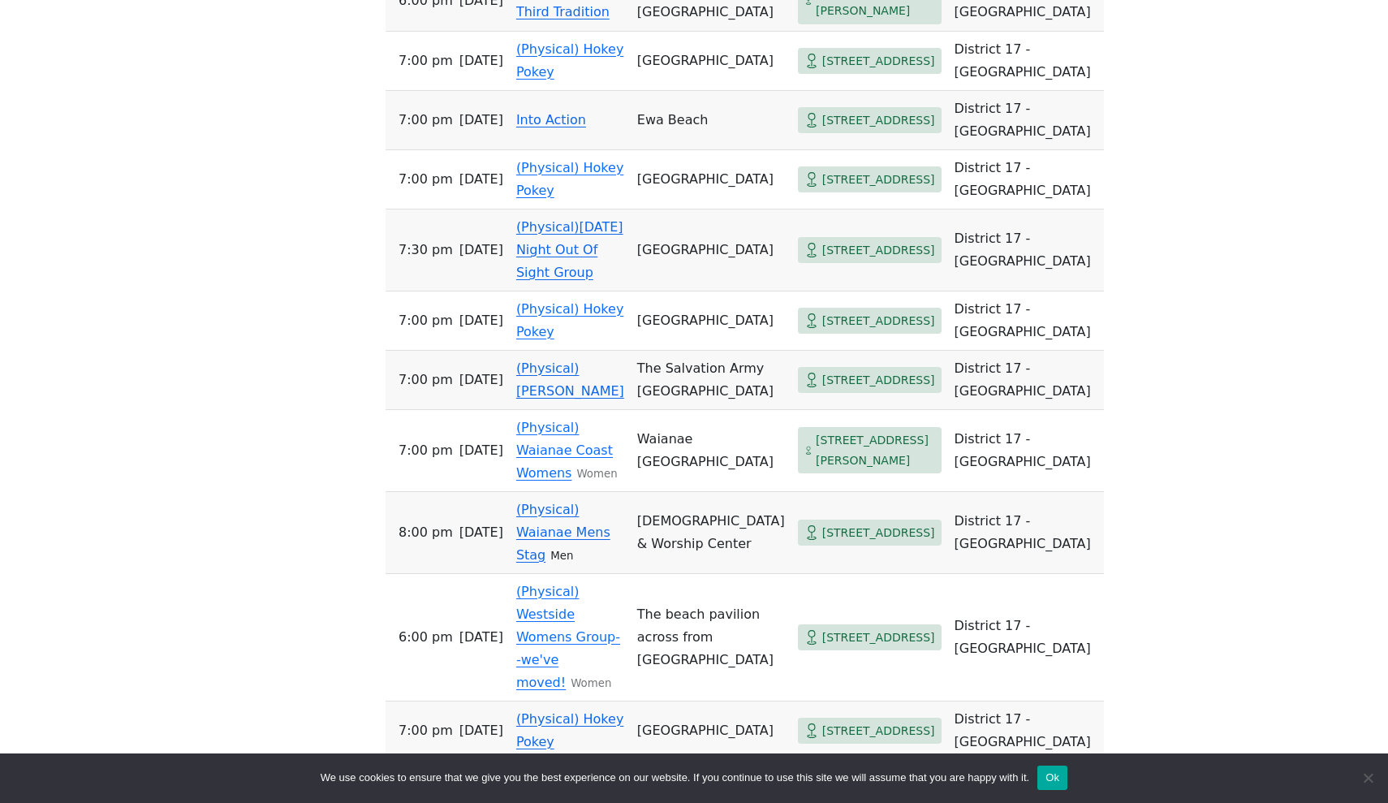
scroll to position [1365, 0]
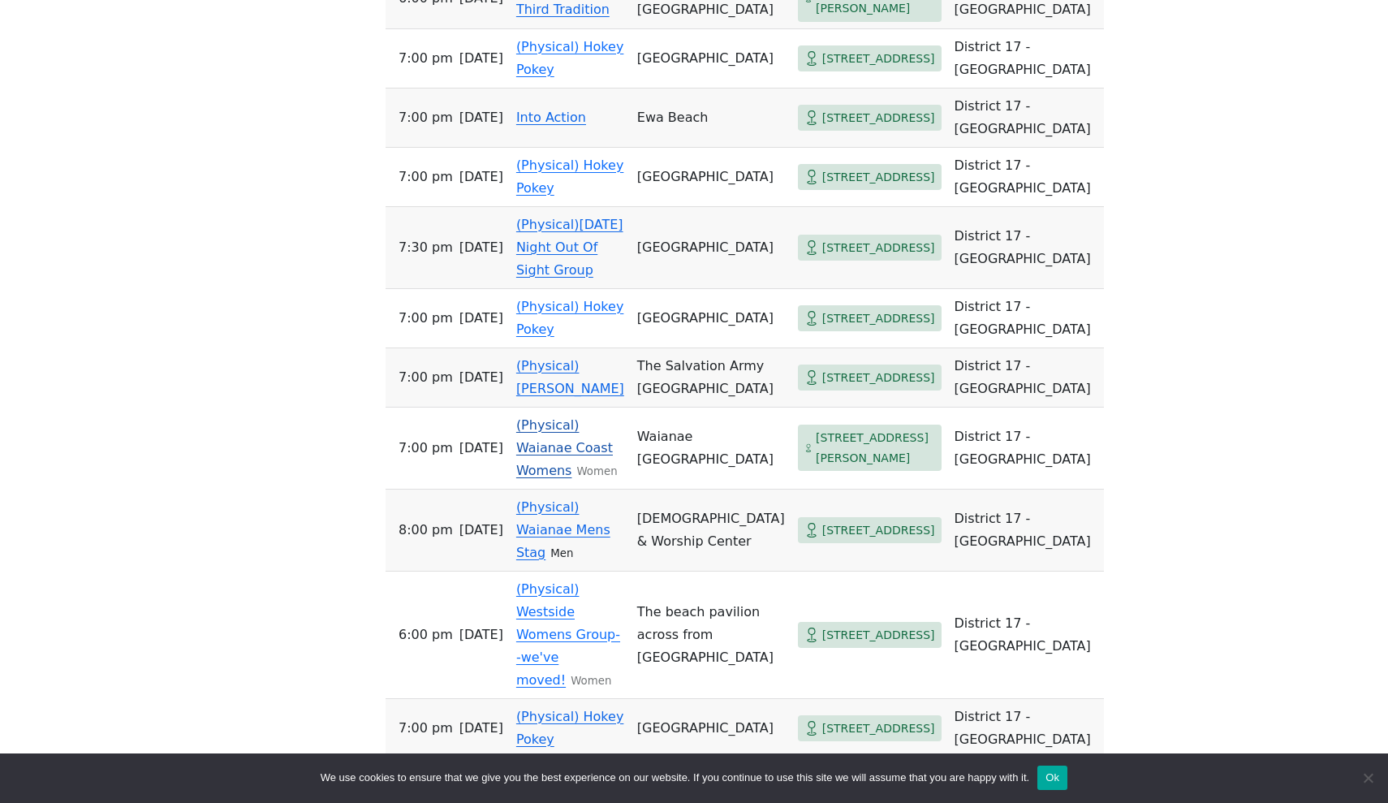
click at [613, 477] on link "(Physical) Waianae Coast Womens" at bounding box center [564, 447] width 97 height 61
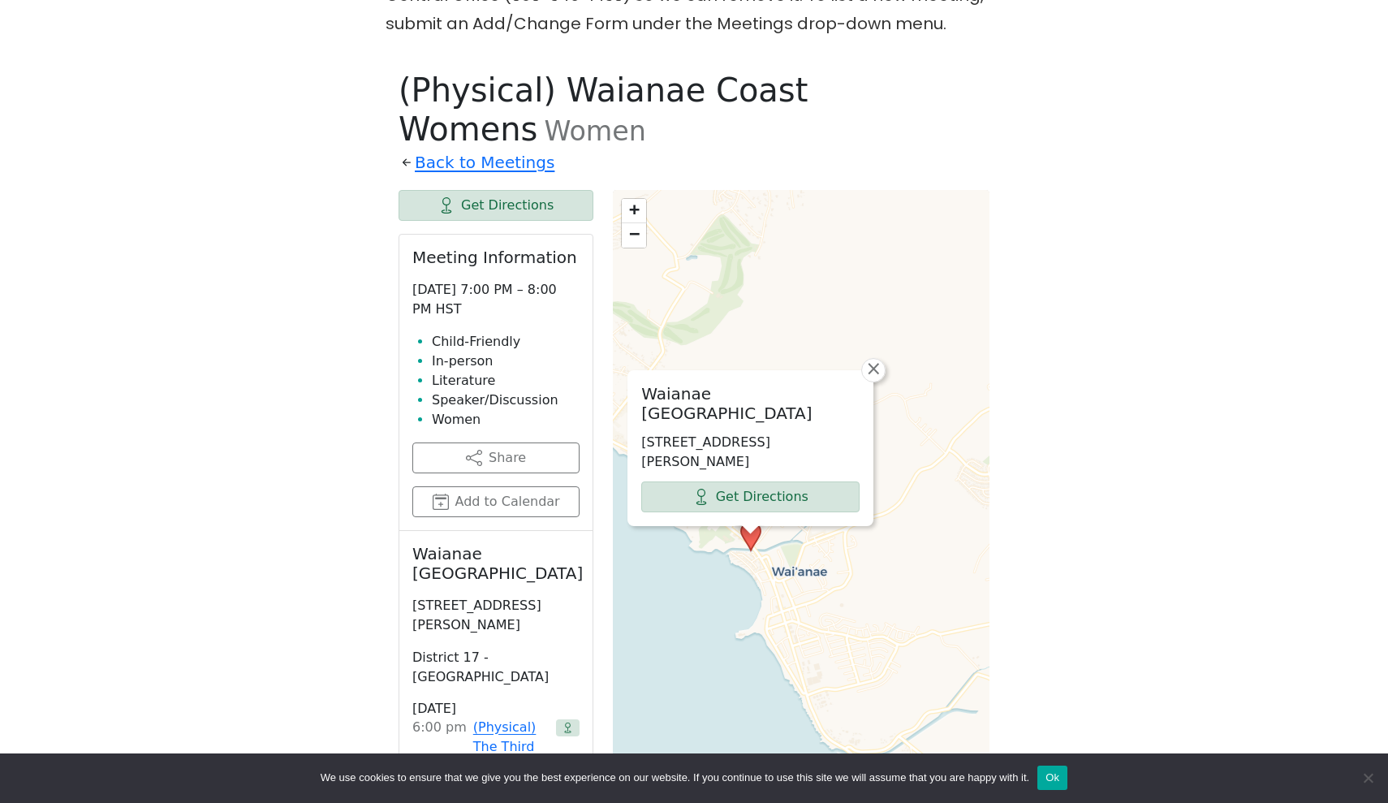
drag, startPoint x: 839, startPoint y: 569, endPoint x: 889, endPoint y: 459, distance: 121.0
click at [890, 459] on div "Waianae Satellite City Hall 85-670 Farrington Hwy #4, Waianae, HI 96792, USA Ge…" at bounding box center [801, 596] width 377 height 812
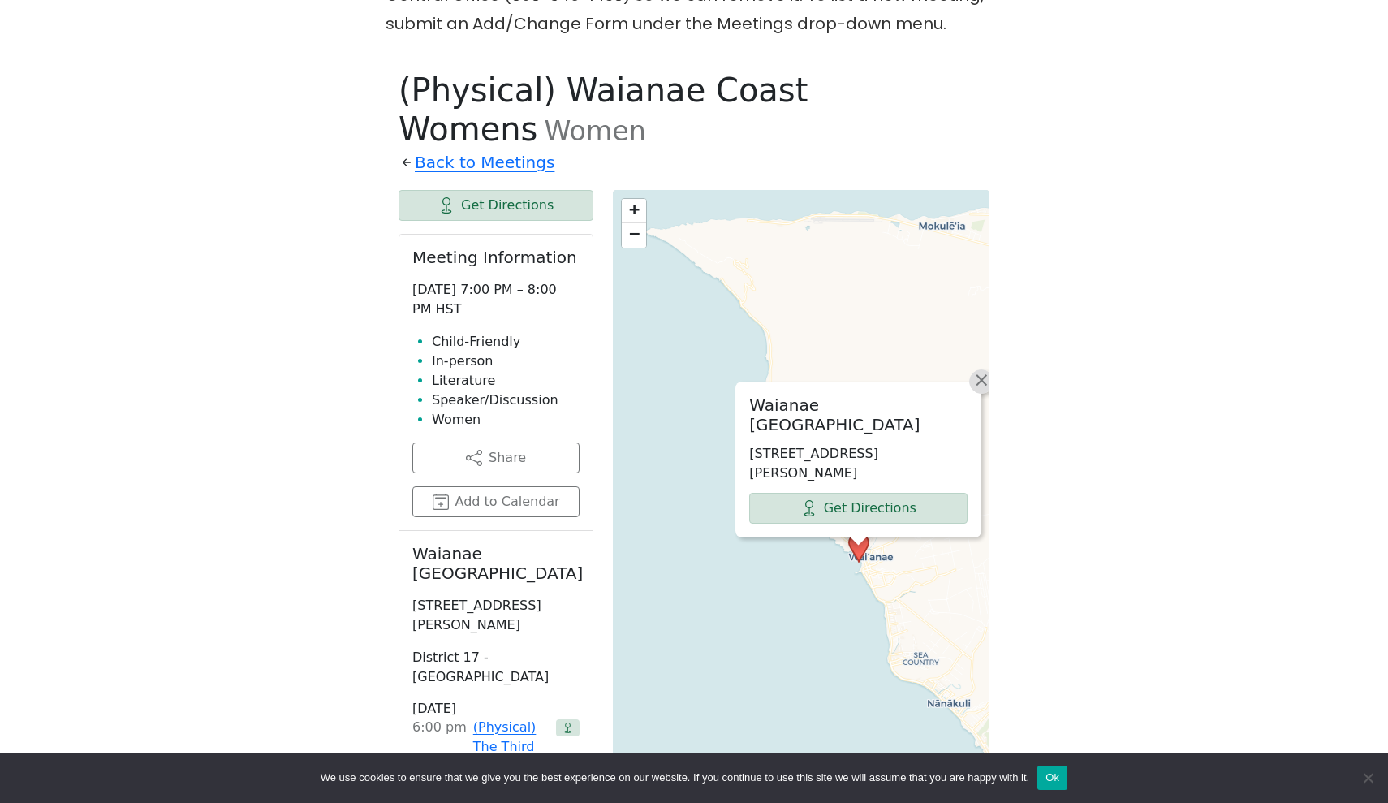
click at [977, 370] on span "×" at bounding box center [981, 379] width 16 height 19
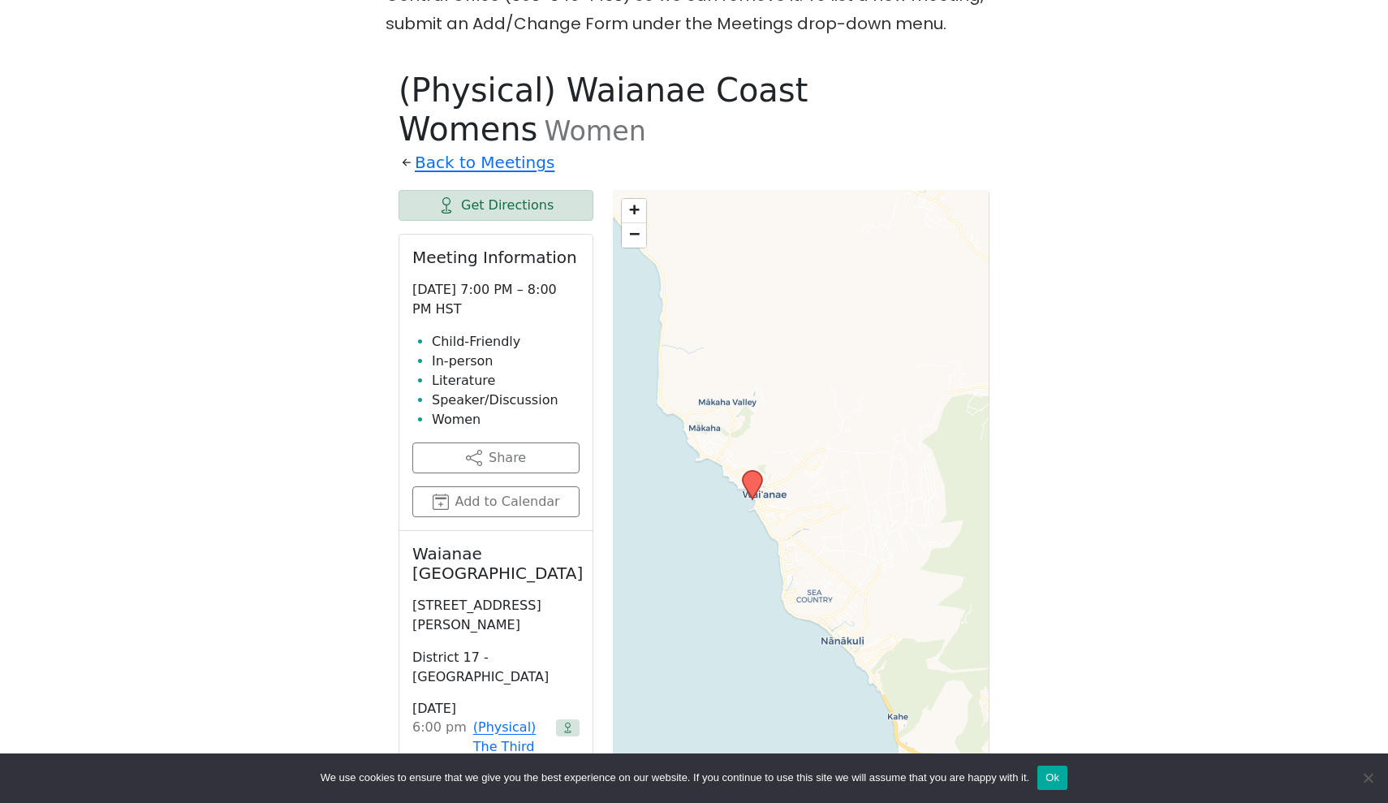
drag, startPoint x: 800, startPoint y: 466, endPoint x: 693, endPoint y: 403, distance: 124.1
click at [693, 403] on div "+ − Leaflet | © OpenStreetMap contributors © CARTO" at bounding box center [801, 596] width 377 height 812
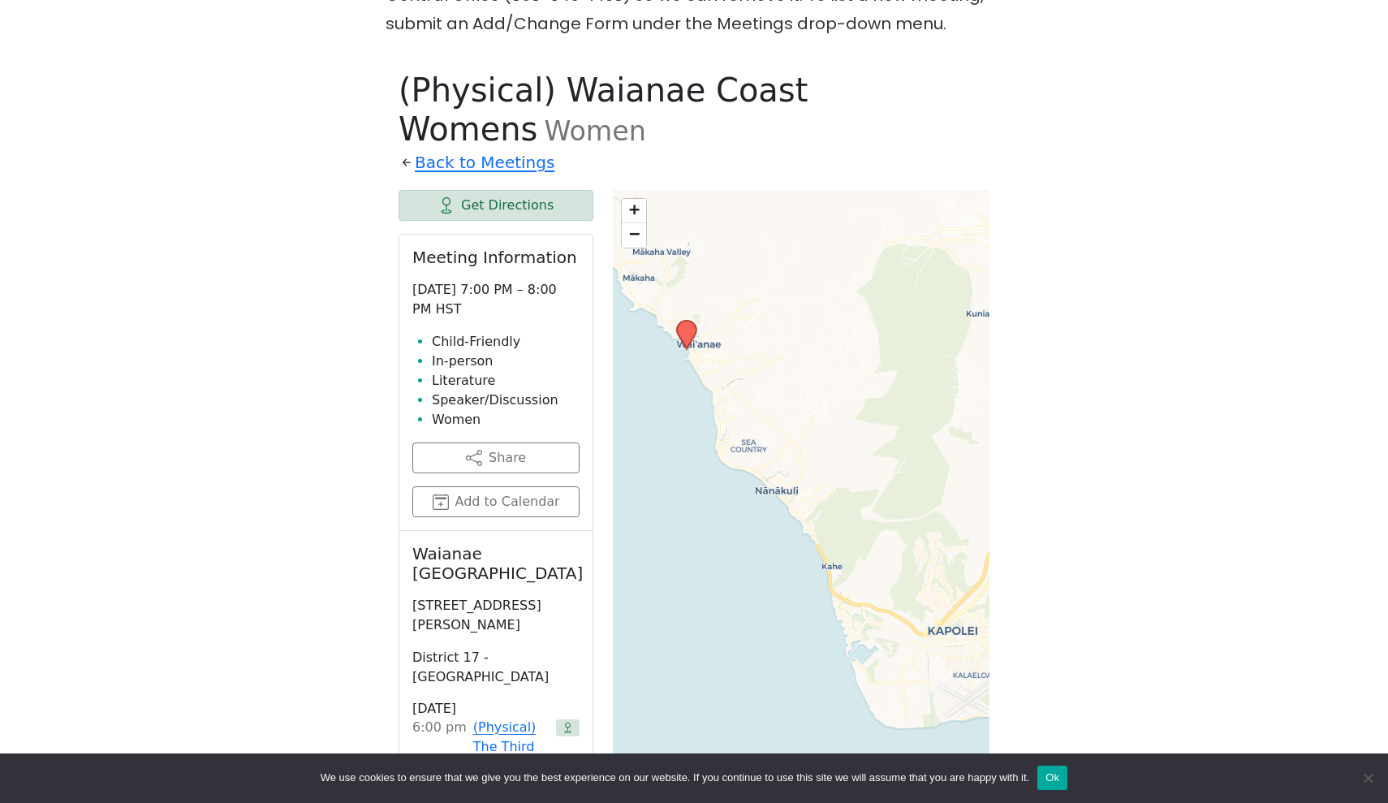
drag, startPoint x: 895, startPoint y: 592, endPoint x: 828, endPoint y: 438, distance: 167.6
click at [828, 438] on div "+ − Leaflet | © OpenStreetMap contributors © CARTO" at bounding box center [801, 596] width 377 height 812
click at [473, 149] on link "Back to Meetings" at bounding box center [485, 163] width 140 height 28
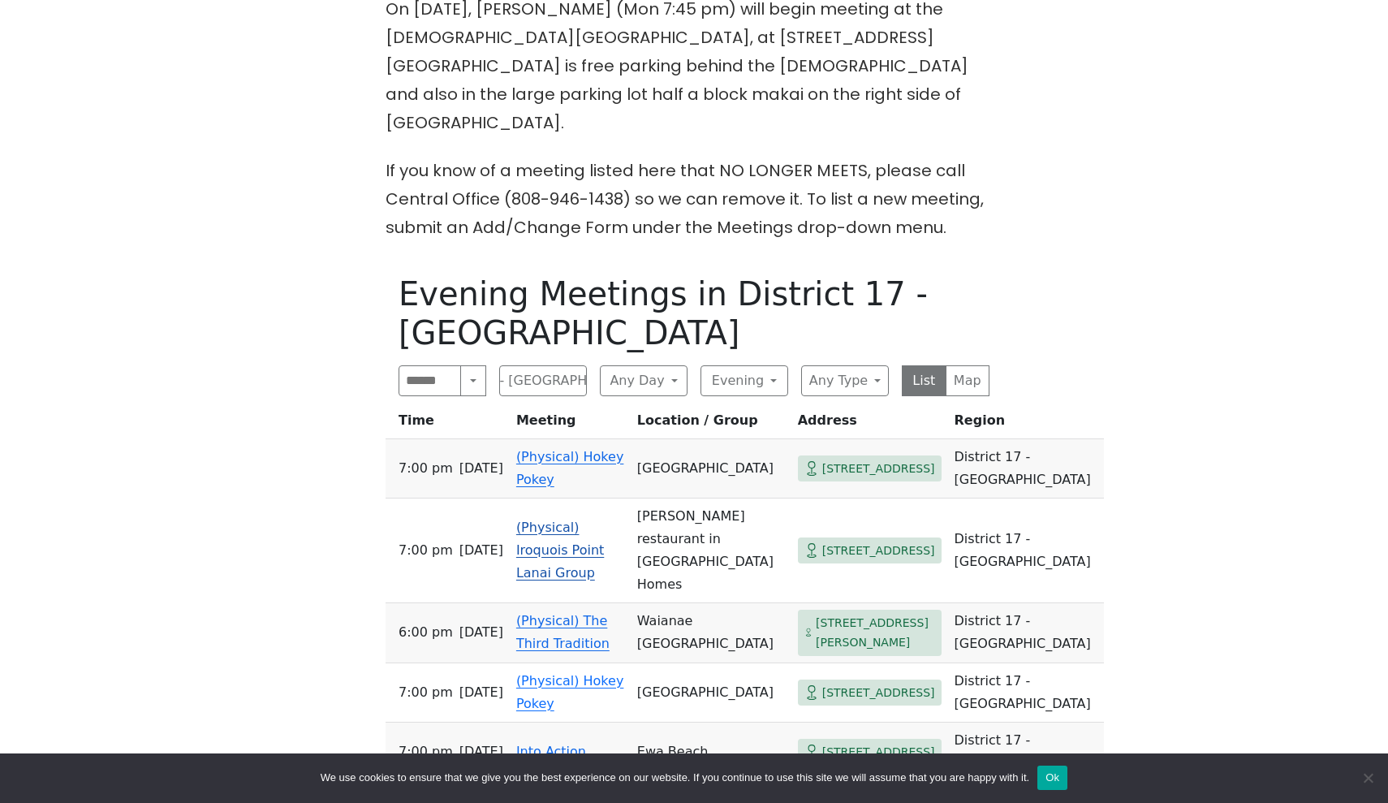
scroll to position [736, 0]
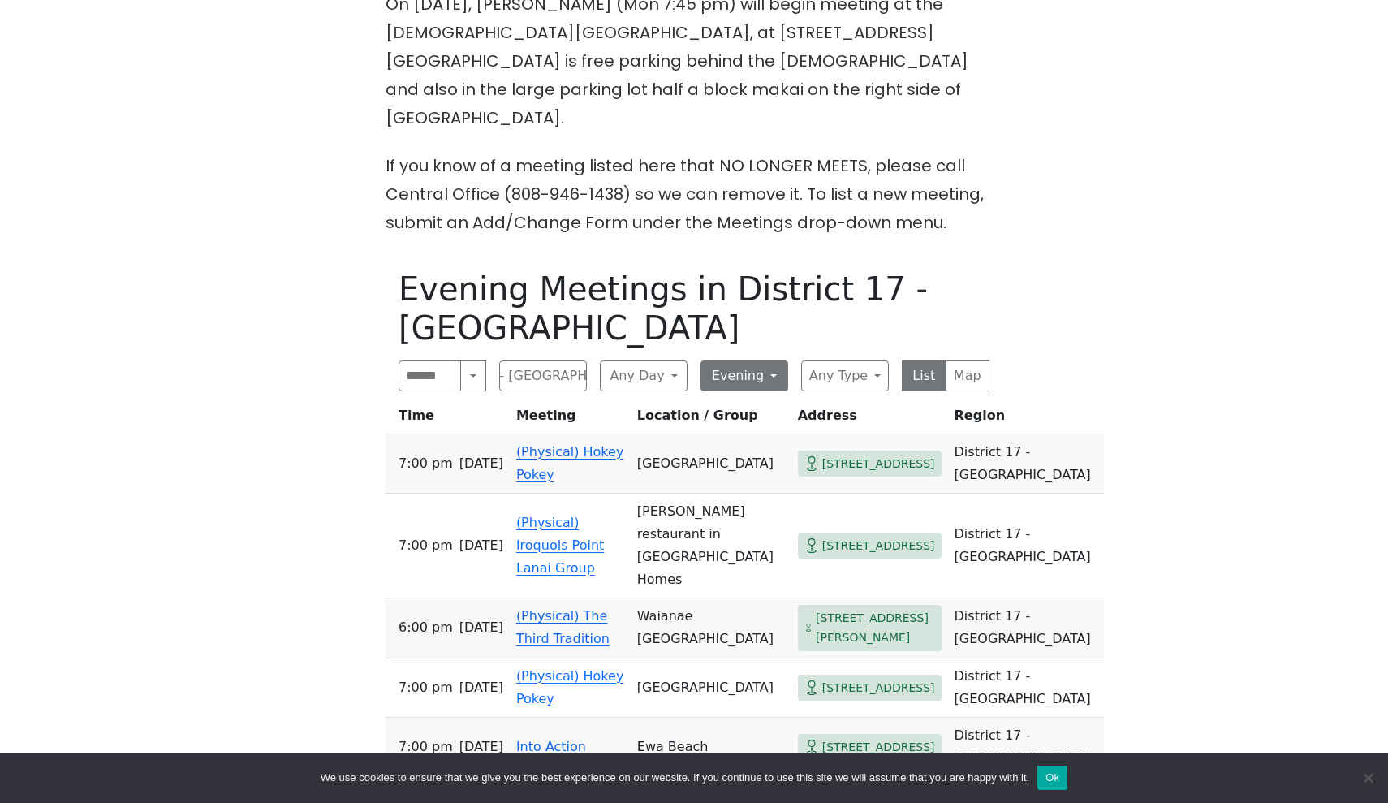
click at [764, 360] on button "Evening" at bounding box center [745, 375] width 88 height 31
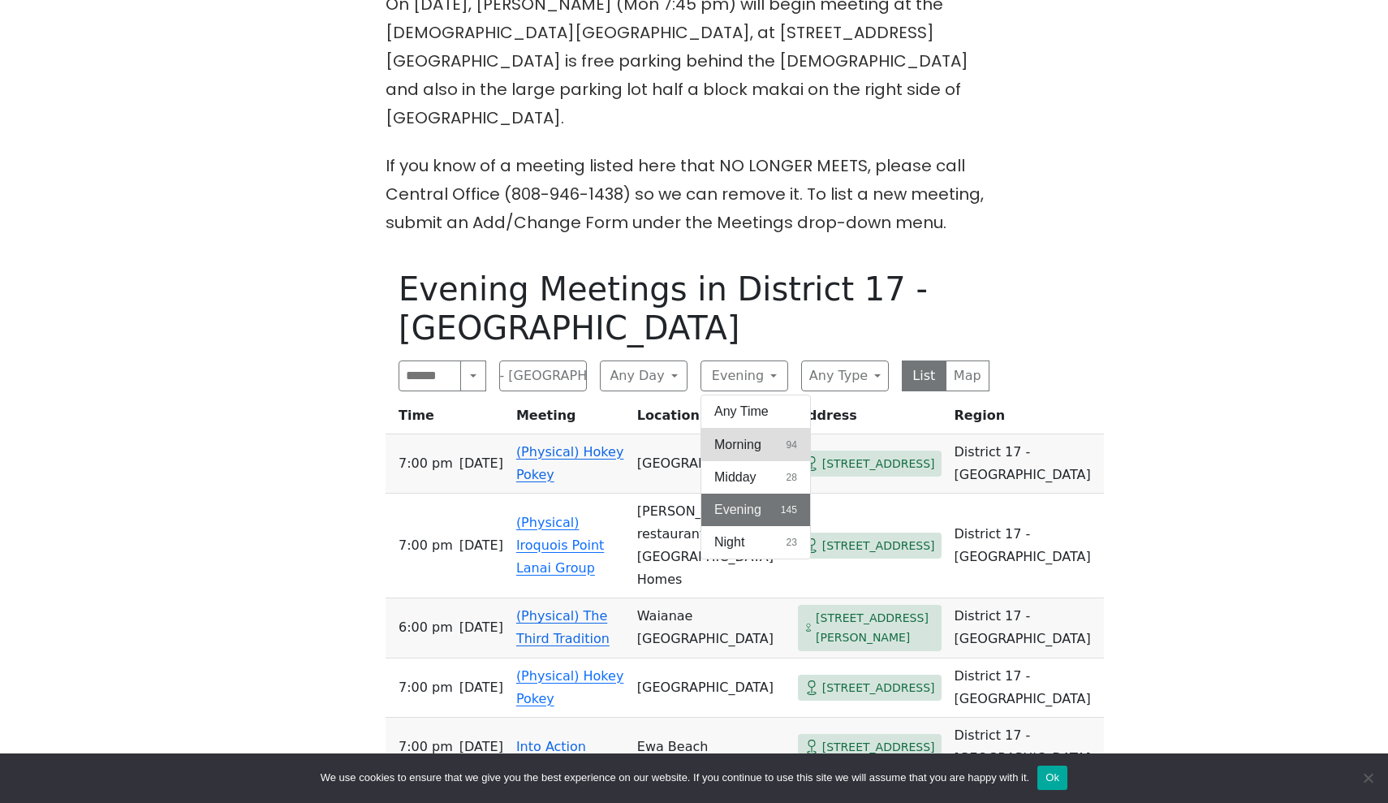
click at [745, 435] on span "Morning" at bounding box center [737, 444] width 47 height 19
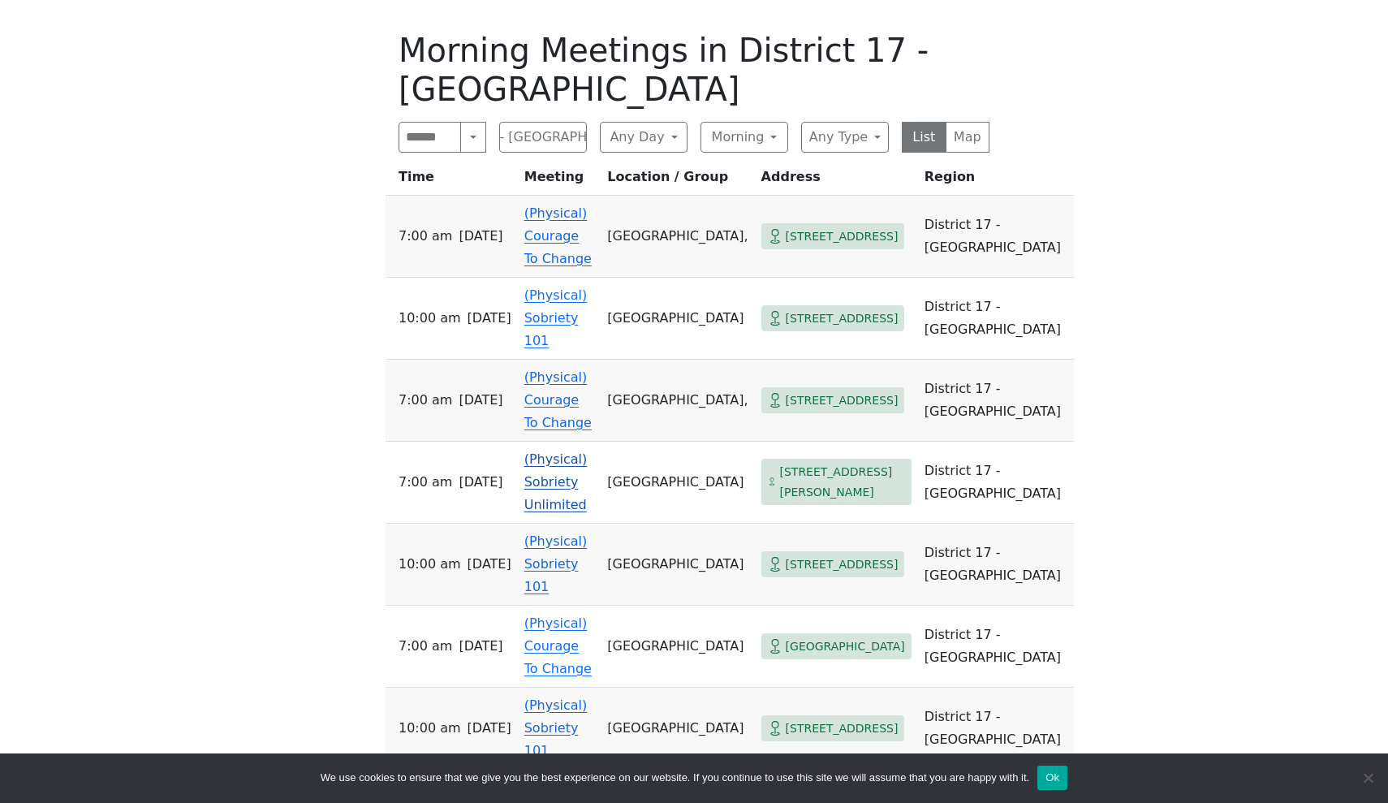
scroll to position [975, 0]
click at [592, 369] on link "(Physical) Courage To Change" at bounding box center [557, 399] width 67 height 61
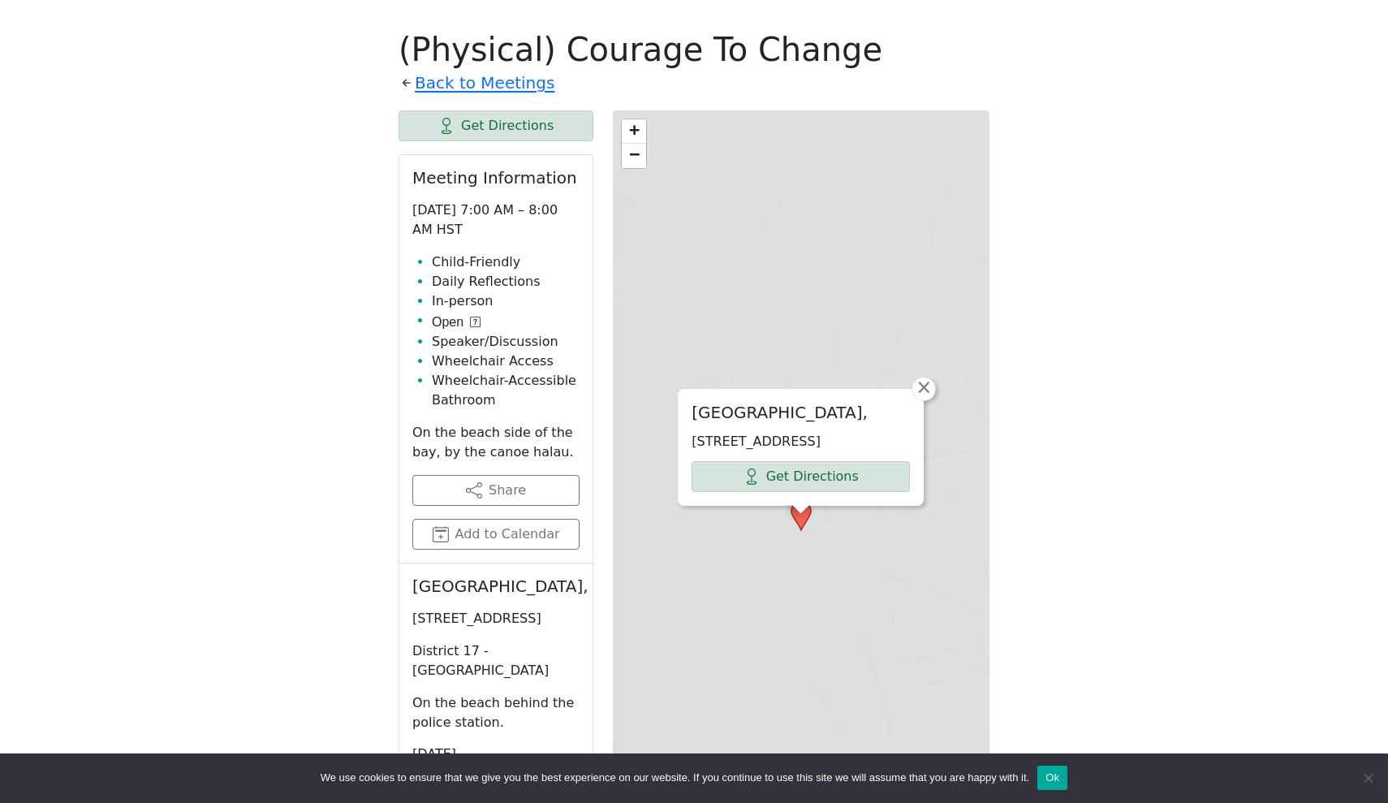
scroll to position [934, 0]
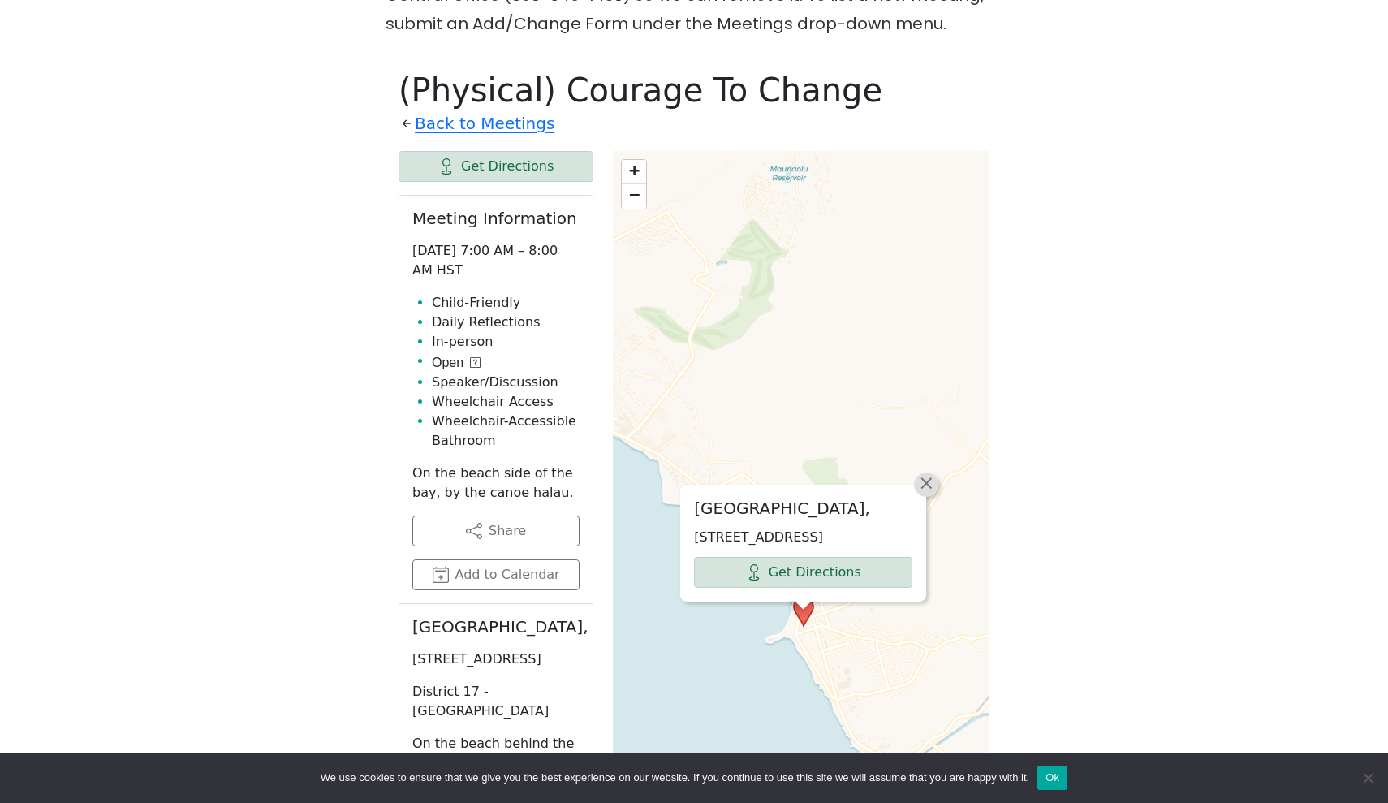
click at [925, 473] on span "×" at bounding box center [926, 482] width 16 height 19
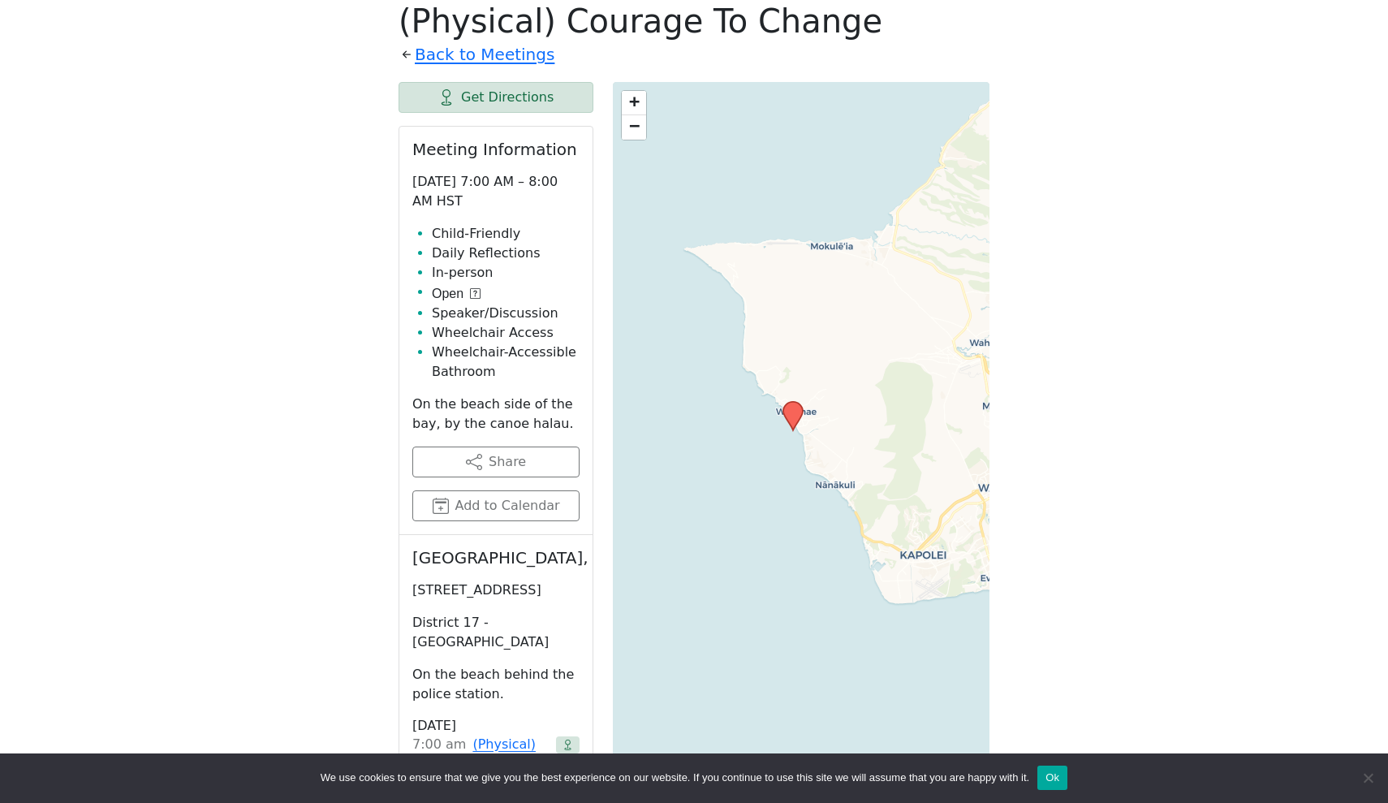
scroll to position [975, 0]
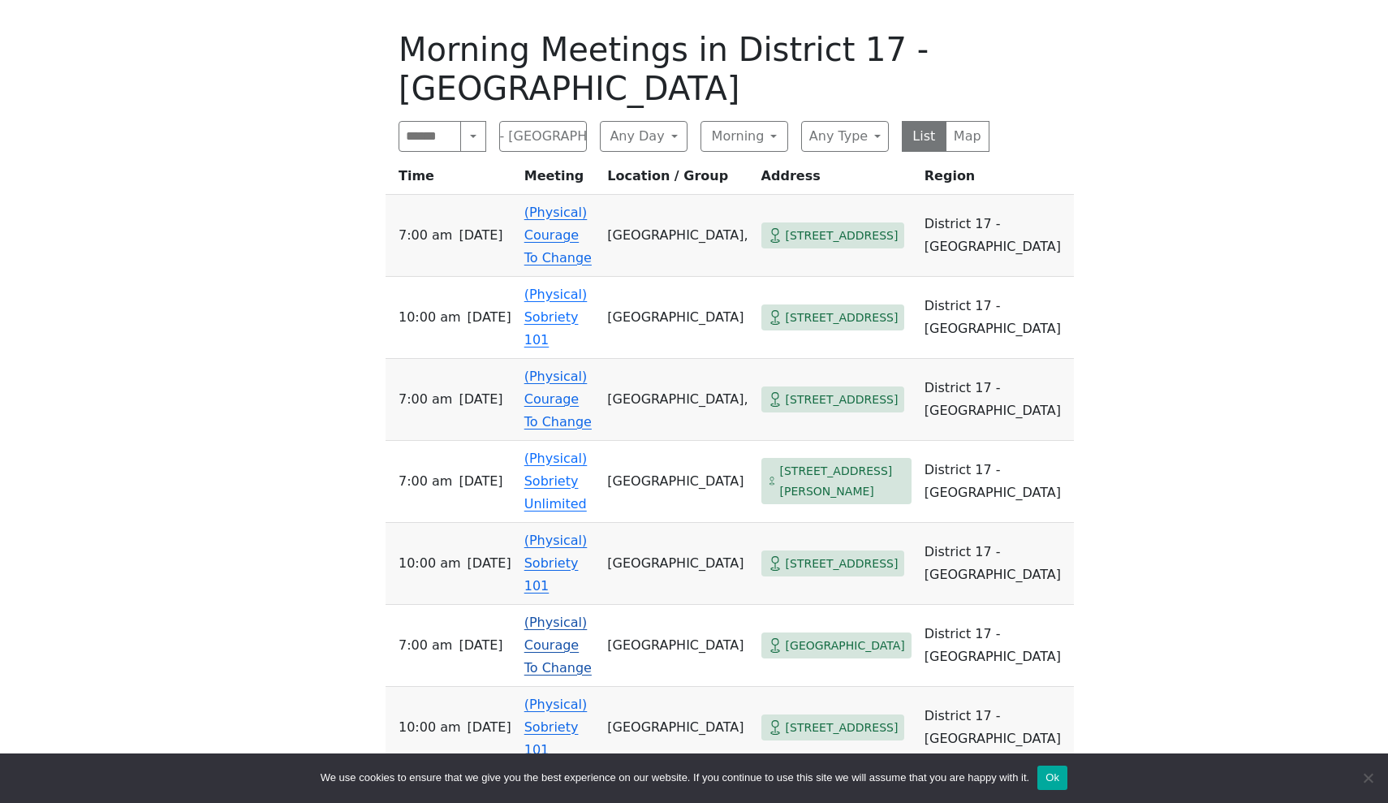
click at [592, 615] on link "(Physical) Courage To Change" at bounding box center [557, 645] width 67 height 61
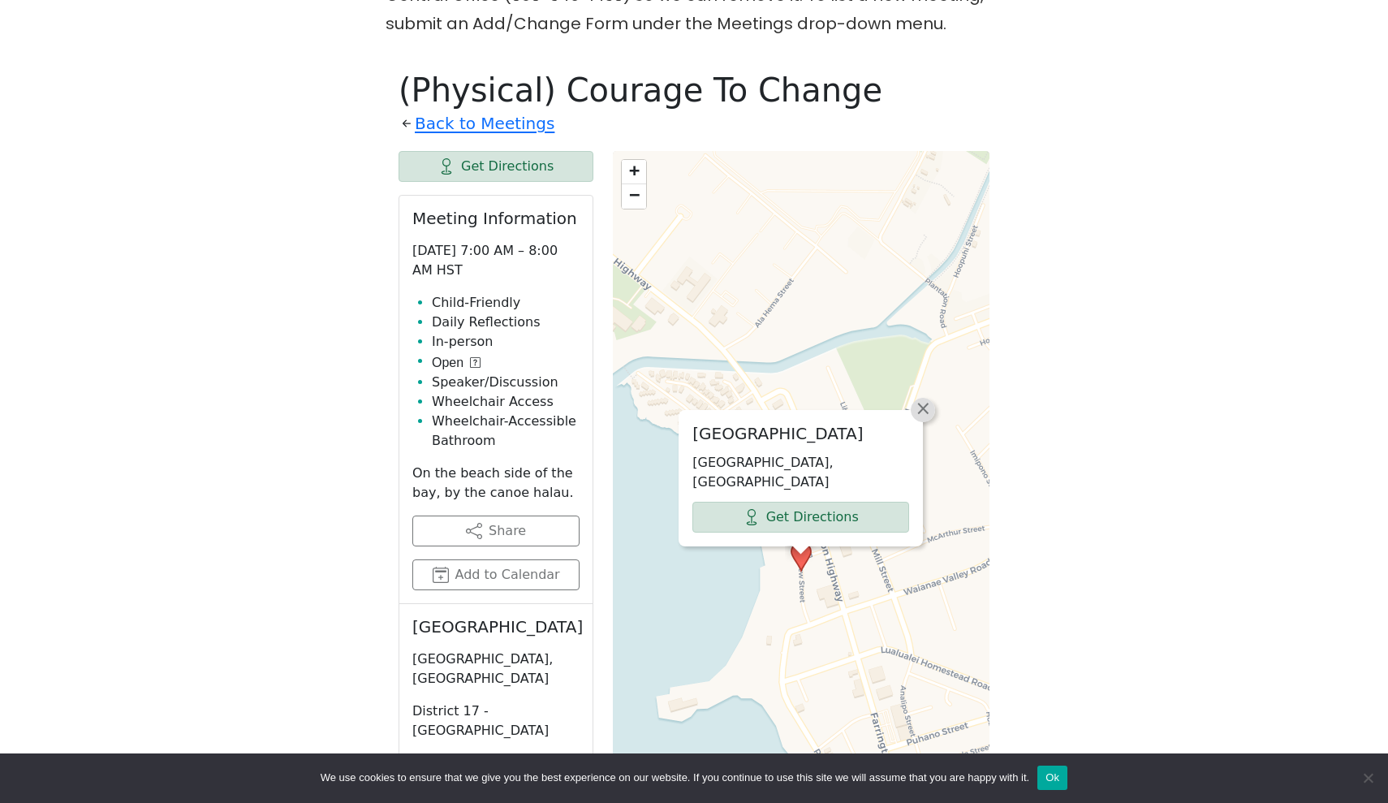
click at [921, 399] on span "×" at bounding box center [923, 408] width 16 height 19
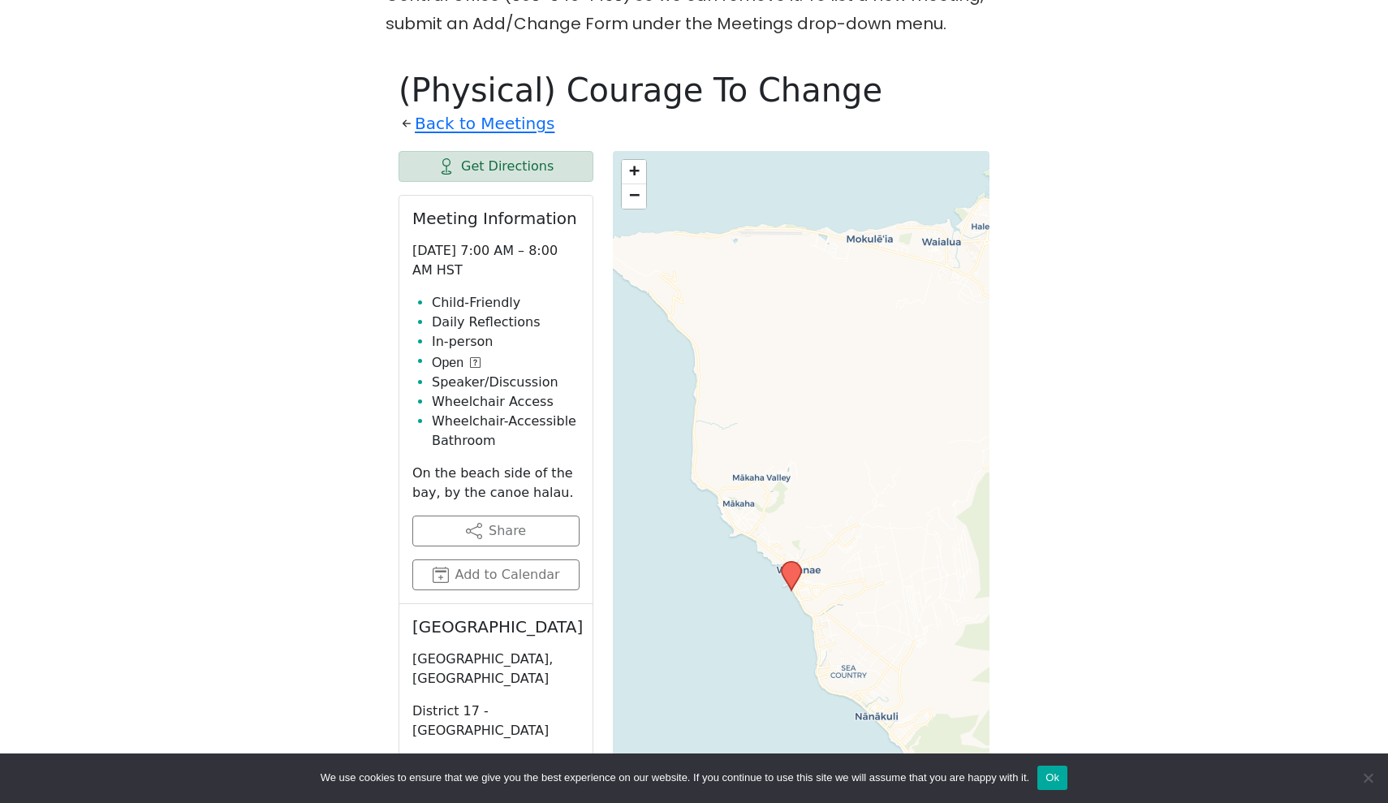
scroll to position [975, 0]
